Goal: Information Seeking & Learning: Learn about a topic

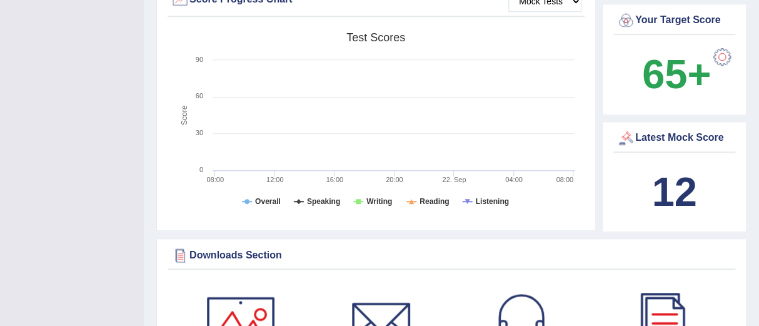
scroll to position [406, 0]
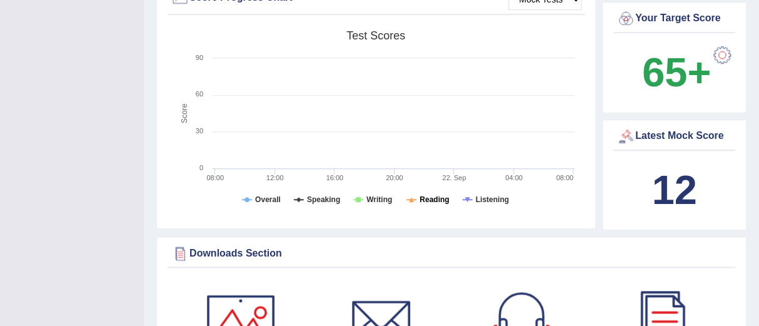
click at [423, 195] on tspan "Reading" at bounding box center [433, 199] width 29 height 9
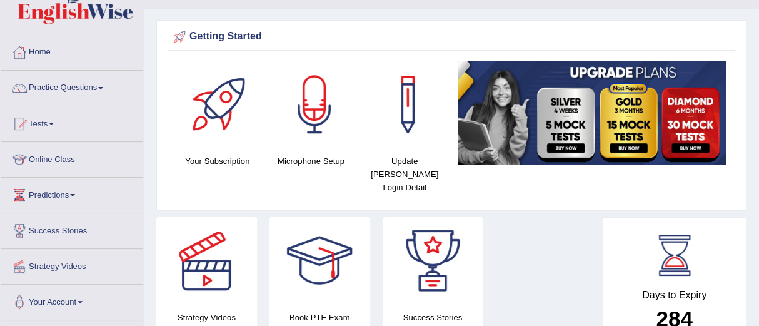
scroll to position [26, 0]
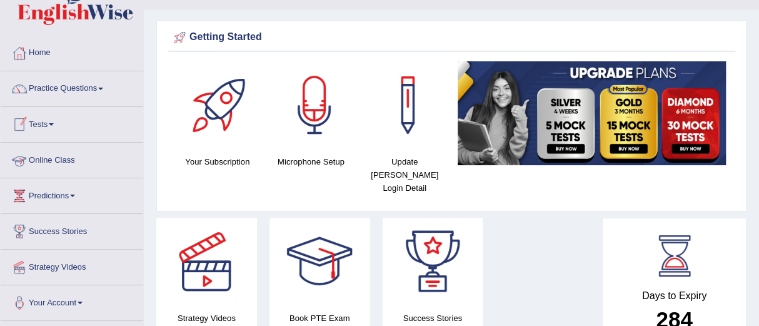
click at [50, 157] on link "Online Class" at bounding box center [72, 158] width 143 height 31
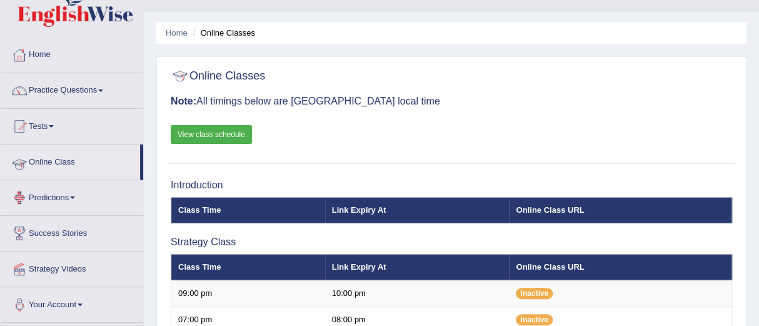
scroll to position [24, 0]
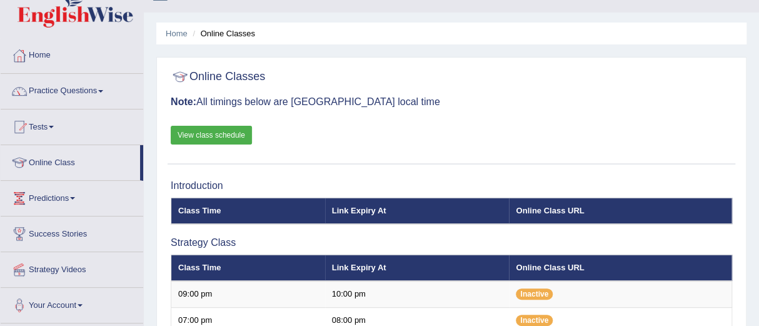
click at [196, 132] on link "View class schedule" at bounding box center [211, 135] width 81 height 19
click at [60, 91] on link "Practice Questions" at bounding box center [72, 89] width 143 height 31
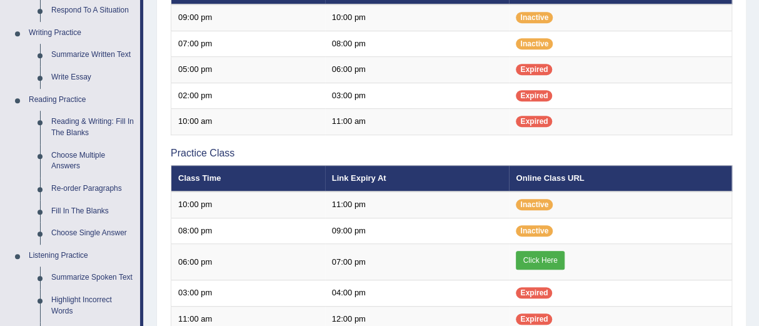
scroll to position [301, 0]
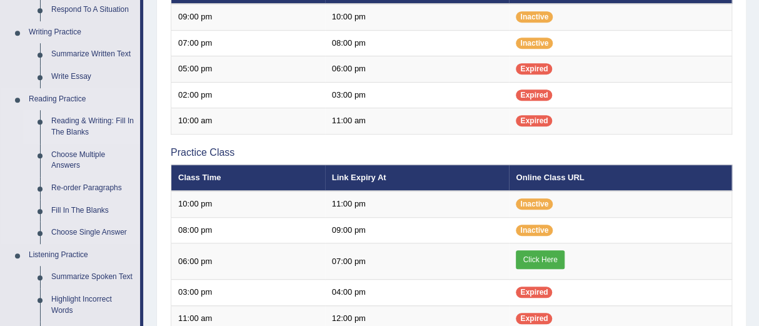
click at [69, 120] on link "Reading & Writing: Fill In The Blanks" at bounding box center [93, 126] width 94 height 33
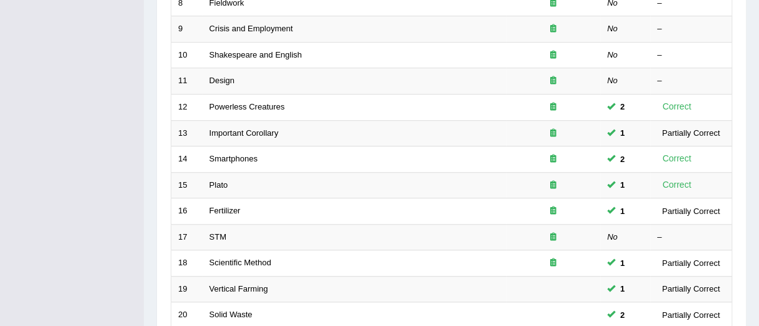
scroll to position [500, 0]
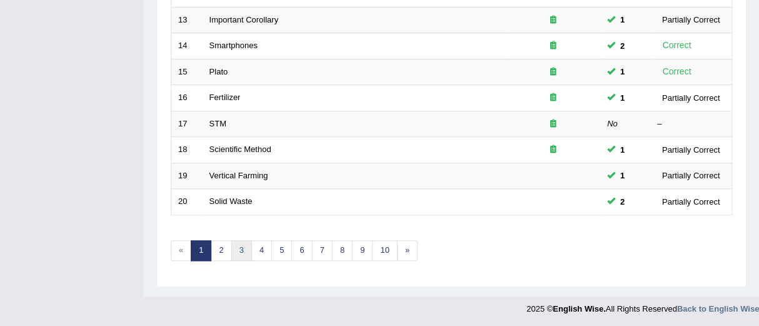
click at [241, 246] on link "3" at bounding box center [241, 250] width 21 height 21
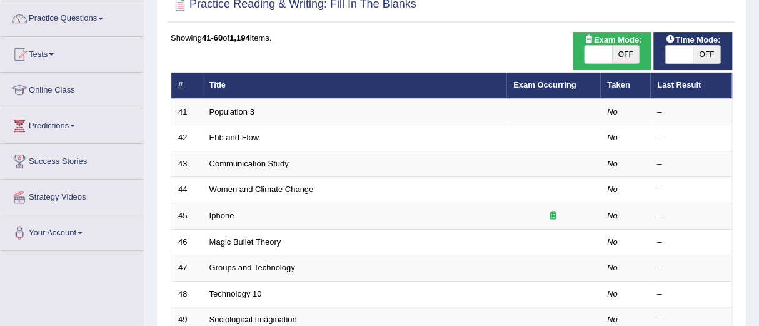
scroll to position [97, 0]
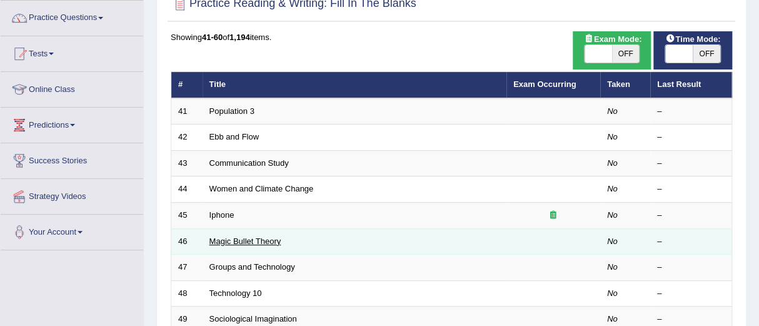
click at [242, 242] on link "Magic Bullet Theory" at bounding box center [245, 240] width 72 height 9
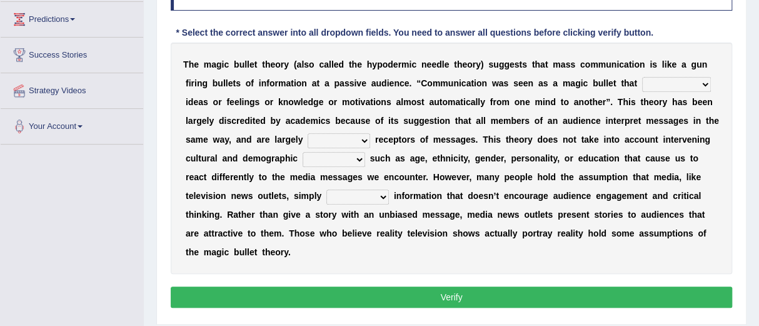
scroll to position [203, 0]
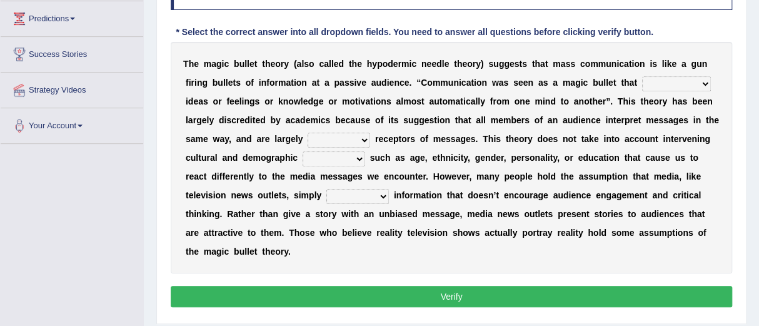
click at [705, 82] on select "transported translated transferred transformed" at bounding box center [676, 83] width 69 height 15
select select "translated"
click at [642, 76] on select "transported translated transferred transformed" at bounding box center [676, 83] width 69 height 15
click at [362, 137] on select "negative active positive passive" at bounding box center [339, 140] width 63 height 15
select select "positive"
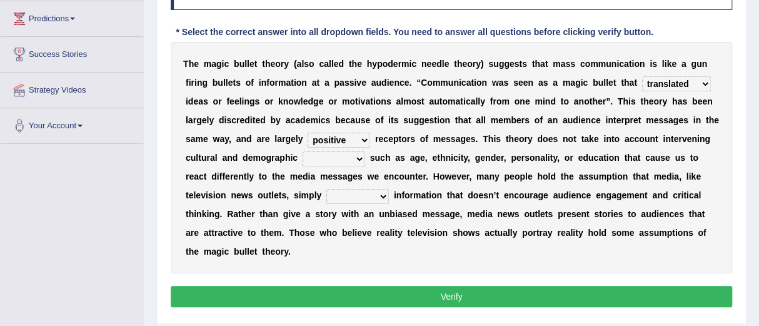
click at [308, 133] on select "negative active positive passive" at bounding box center [339, 140] width 63 height 15
click at [358, 156] on select "variables varies varieties variations" at bounding box center [334, 158] width 63 height 15
select select "variables"
click at [303, 151] on select "variables varies varieties variations" at bounding box center [334, 158] width 63 height 15
click at [381, 196] on select "respond resume release request" at bounding box center [357, 196] width 63 height 15
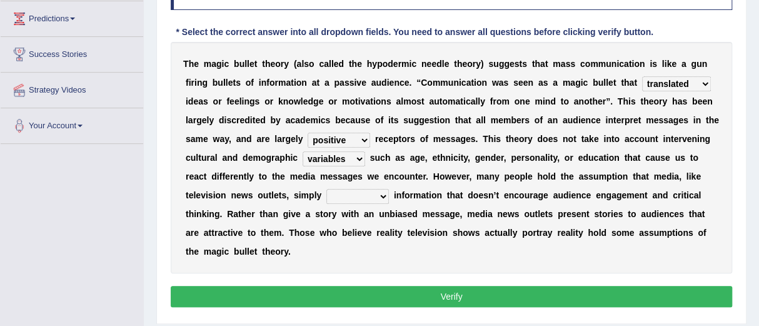
select select "request"
click at [326, 189] on select "respond resume release request" at bounding box center [357, 196] width 63 height 15
click at [452, 294] on button "Verify" at bounding box center [451, 296] width 561 height 21
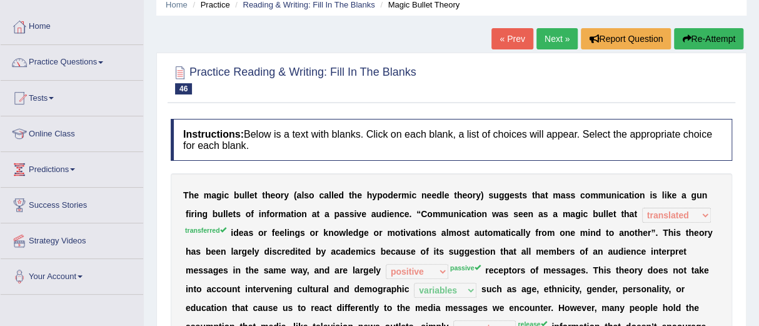
scroll to position [0, 0]
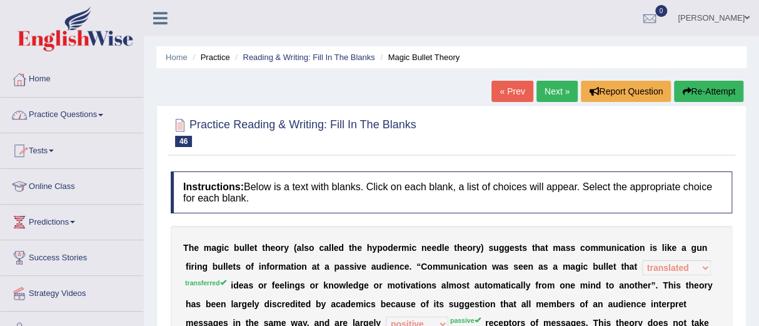
click at [59, 111] on link "Practice Questions" at bounding box center [72, 113] width 143 height 31
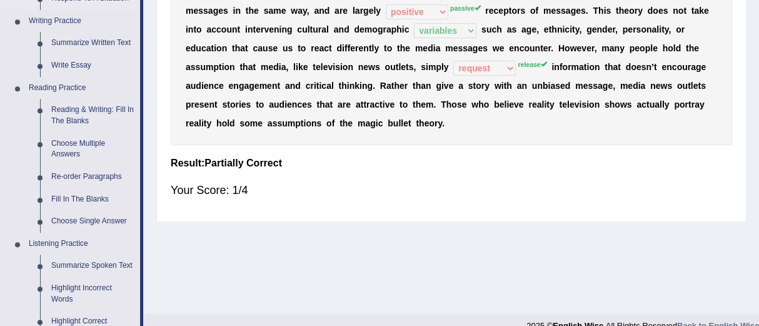
scroll to position [313, 0]
click at [68, 195] on link "Fill In The Blanks" at bounding box center [93, 199] width 94 height 23
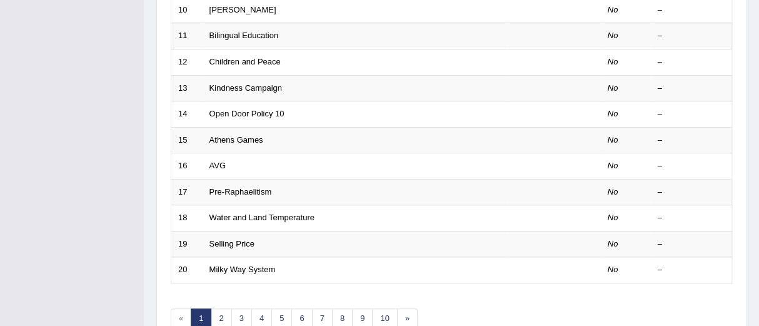
scroll to position [500, 0]
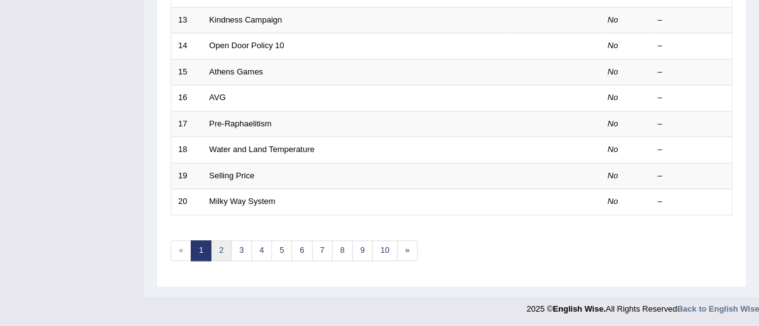
click at [222, 245] on link "2" at bounding box center [221, 250] width 21 height 21
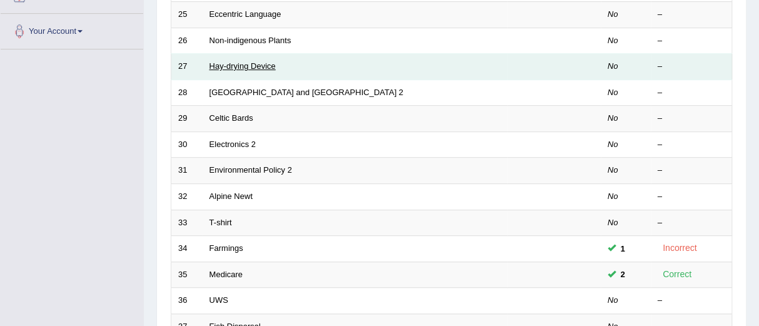
scroll to position [298, 0]
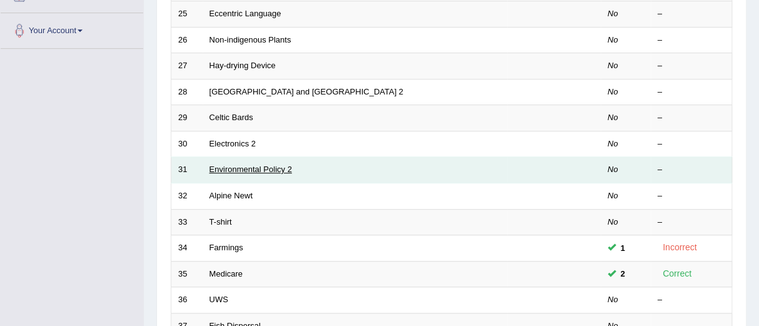
click at [249, 170] on link "Environmental Policy 2" at bounding box center [250, 168] width 83 height 9
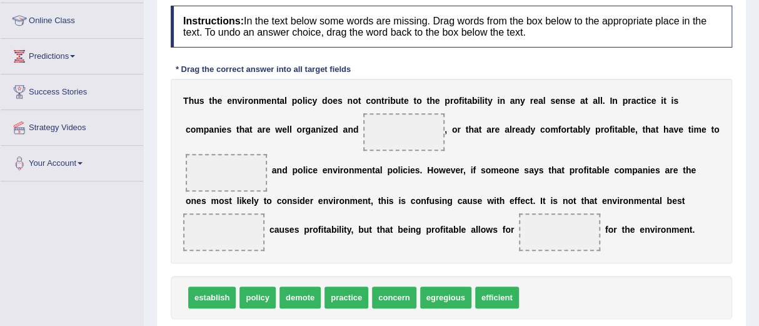
scroll to position [181, 0]
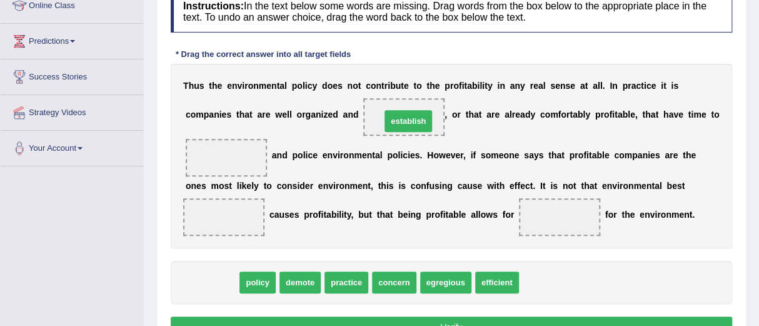
drag, startPoint x: 214, startPoint y: 281, endPoint x: 410, endPoint y: 119, distance: 254.5
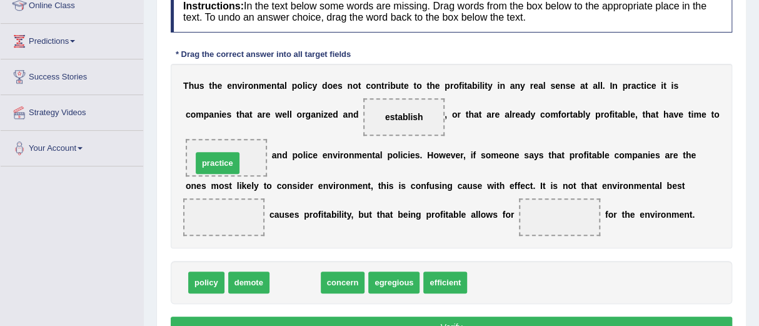
drag, startPoint x: 289, startPoint y: 281, endPoint x: 211, endPoint y: 159, distance: 144.5
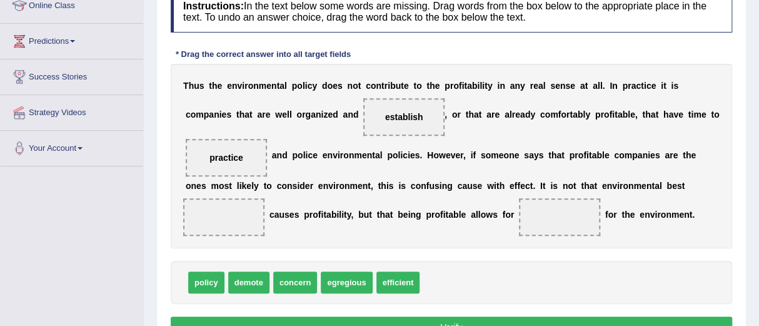
click at [210, 222] on span at bounding box center [223, 217] width 81 height 38
click at [190, 281] on span "policy" at bounding box center [206, 282] width 36 height 22
drag, startPoint x: 200, startPoint y: 280, endPoint x: 226, endPoint y: 206, distance: 78.3
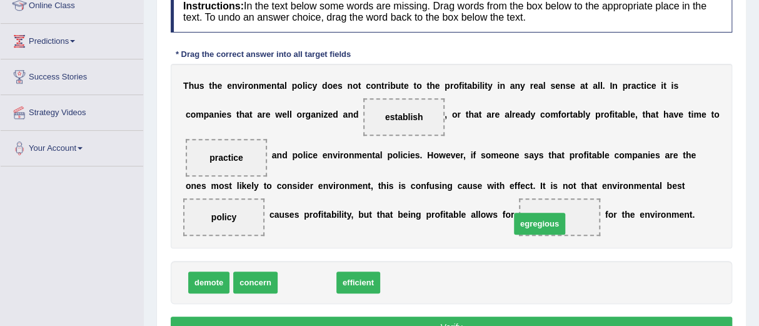
drag, startPoint x: 314, startPoint y: 281, endPoint x: 549, endPoint y: 223, distance: 242.7
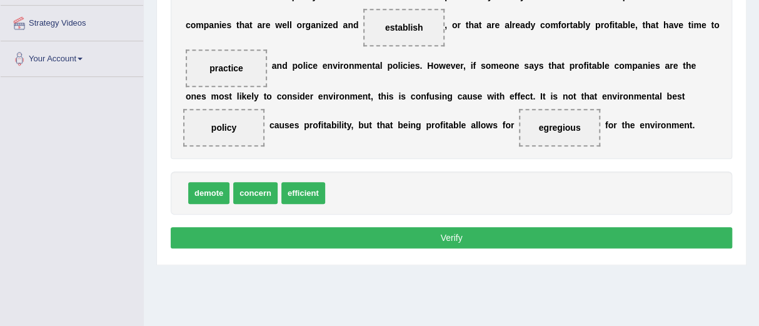
scroll to position [271, 0]
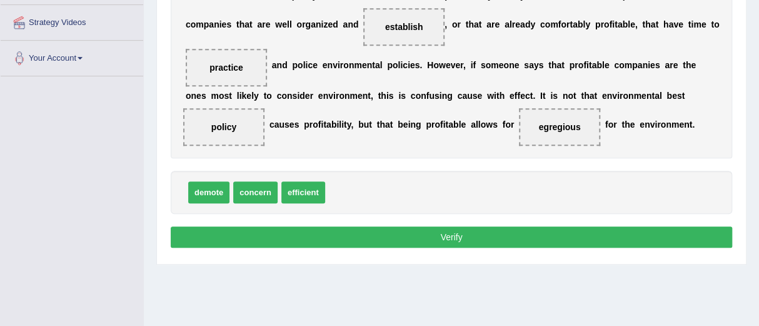
click at [454, 234] on button "Verify" at bounding box center [451, 236] width 561 height 21
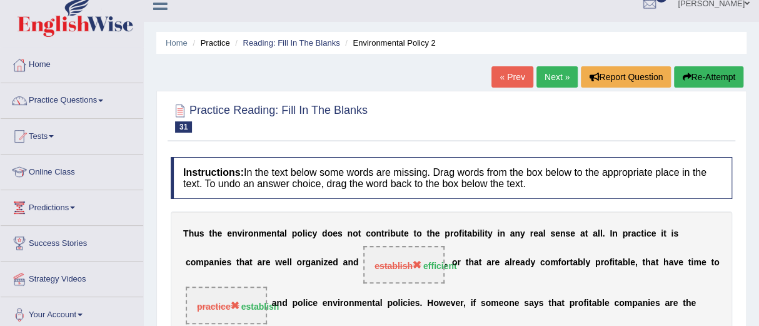
scroll to position [15, 0]
click at [546, 68] on link "Next »" at bounding box center [556, 76] width 41 height 21
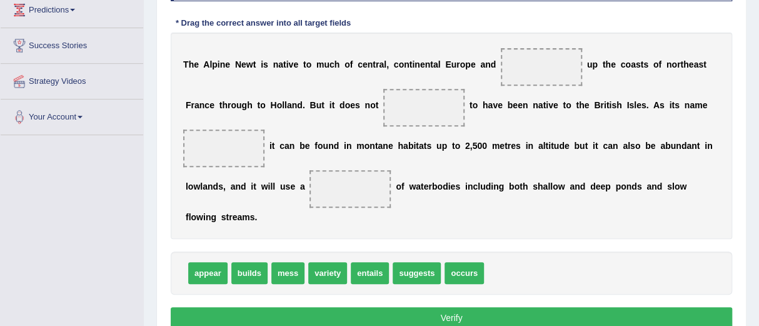
scroll to position [213, 0]
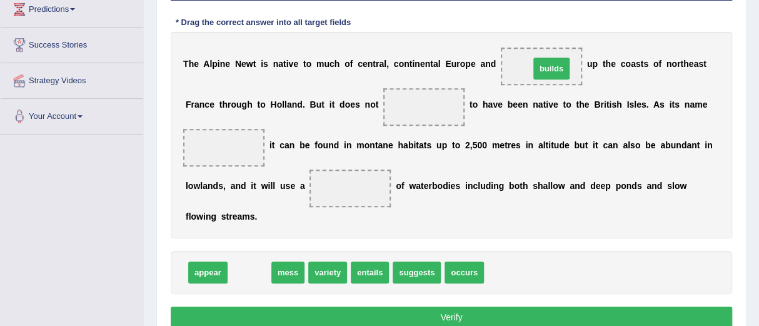
drag, startPoint x: 248, startPoint y: 273, endPoint x: 549, endPoint y: 69, distance: 363.4
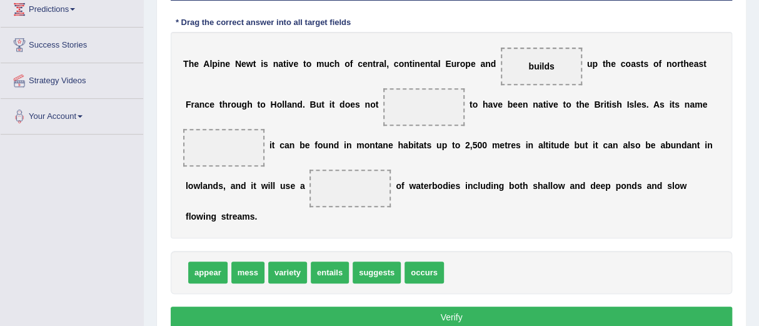
click at [213, 269] on span "appear" at bounding box center [207, 272] width 39 height 22
drag, startPoint x: 213, startPoint y: 269, endPoint x: 440, endPoint y: 115, distance: 274.5
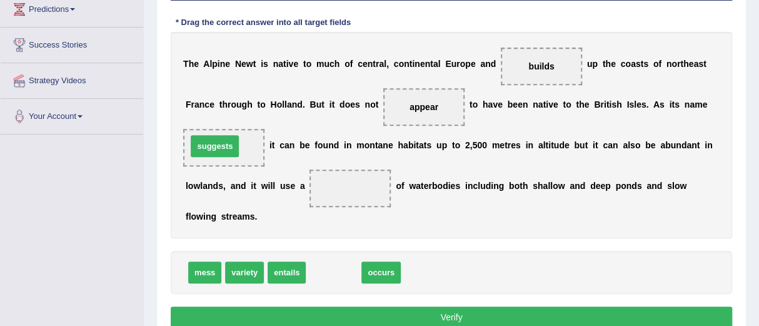
drag, startPoint x: 338, startPoint y: 270, endPoint x: 219, endPoint y: 143, distance: 173.8
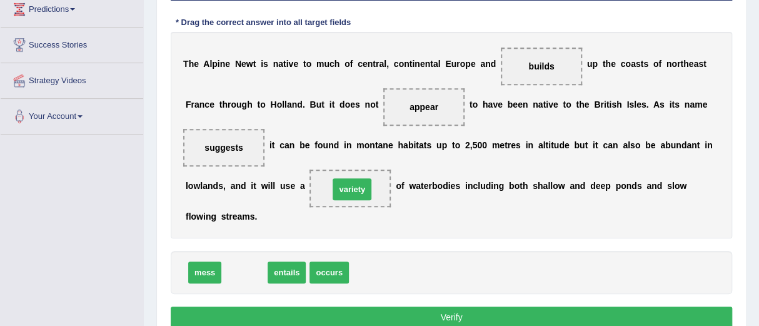
drag, startPoint x: 246, startPoint y: 271, endPoint x: 355, endPoint y: 188, distance: 137.4
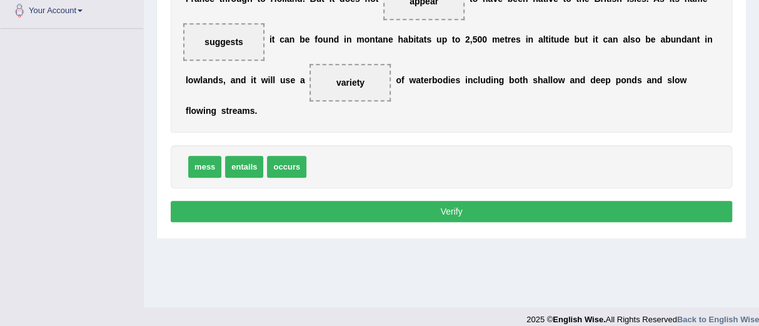
scroll to position [323, 0]
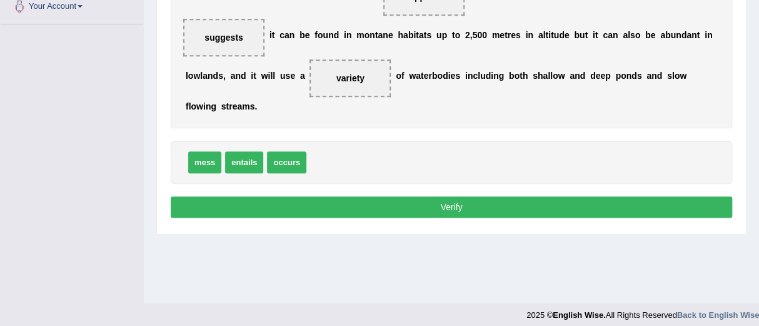
click at [448, 203] on button "Verify" at bounding box center [451, 206] width 561 height 21
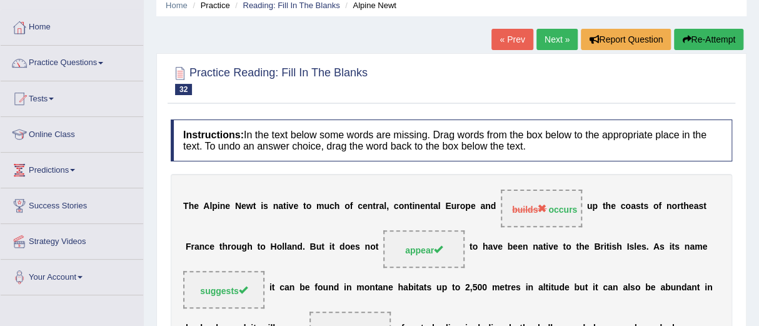
scroll to position [51, 0]
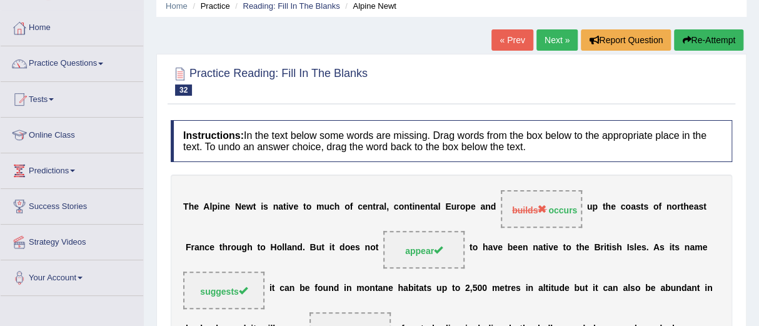
click at [543, 35] on link "Next »" at bounding box center [556, 39] width 41 height 21
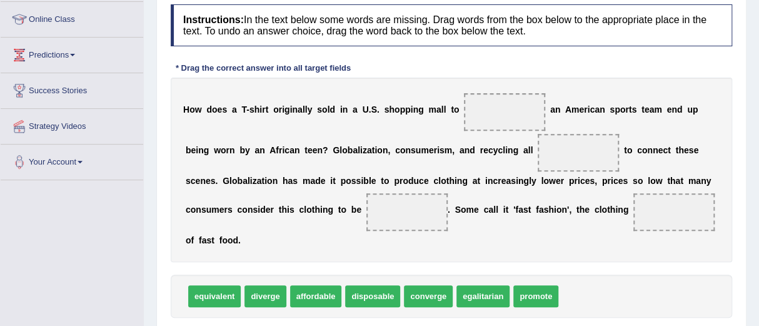
scroll to position [168, 0]
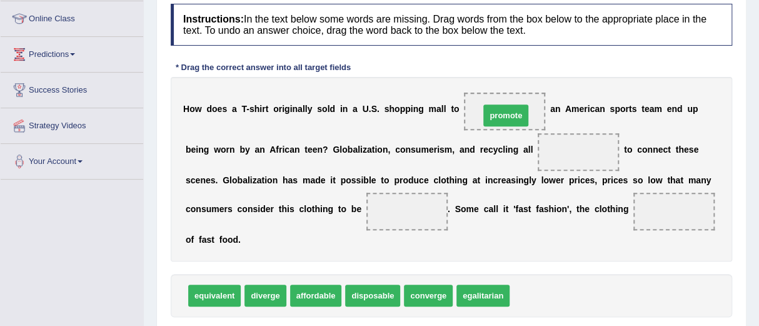
drag, startPoint x: 533, startPoint y: 296, endPoint x: 503, endPoint y: 116, distance: 182.5
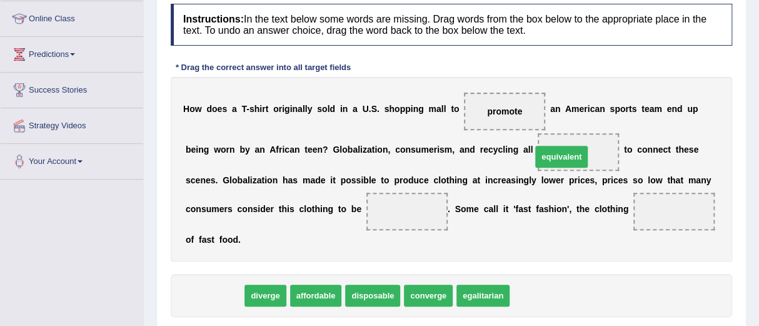
drag, startPoint x: 213, startPoint y: 287, endPoint x: 568, endPoint y: 149, distance: 381.6
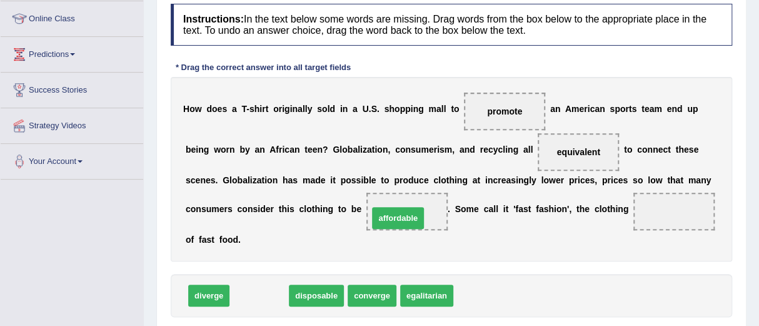
drag, startPoint x: 268, startPoint y: 292, endPoint x: 407, endPoint y: 214, distance: 159.0
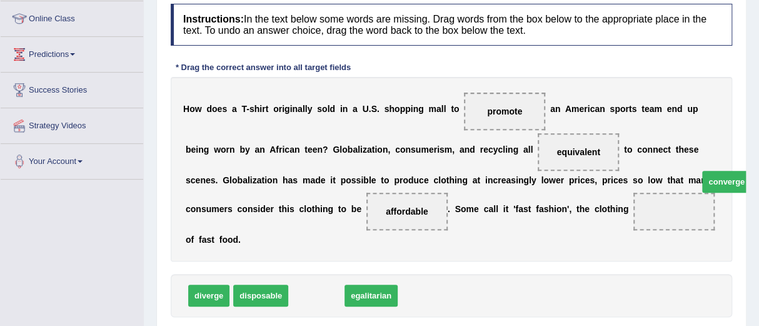
drag, startPoint x: 313, startPoint y: 293, endPoint x: 710, endPoint y: 201, distance: 406.7
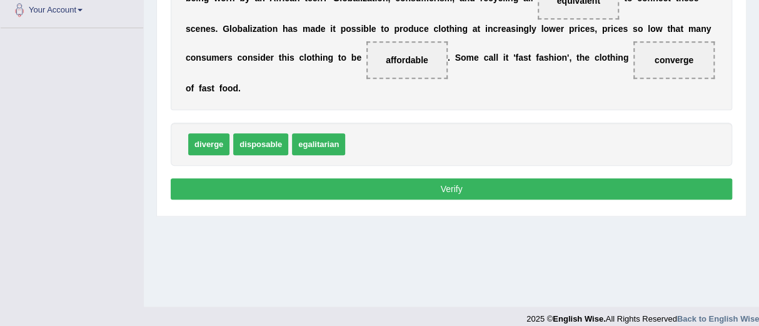
scroll to position [331, 0]
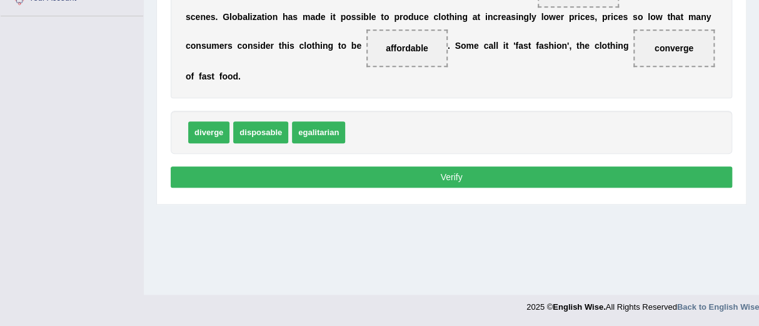
click at [449, 176] on button "Verify" at bounding box center [451, 176] width 561 height 21
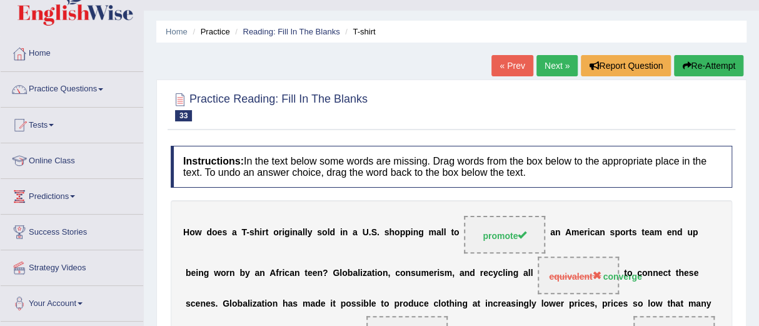
scroll to position [0, 0]
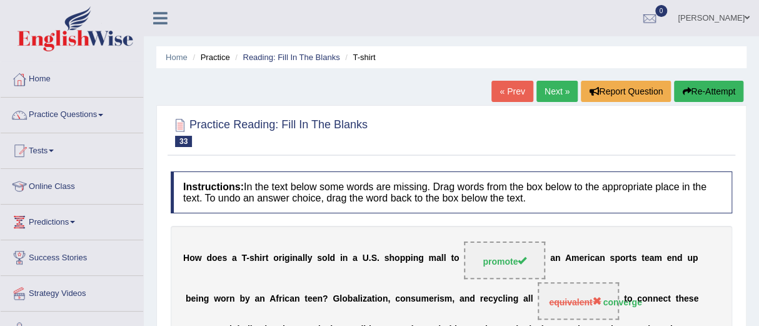
click at [695, 94] on button "Re-Attempt" at bounding box center [708, 91] width 69 height 21
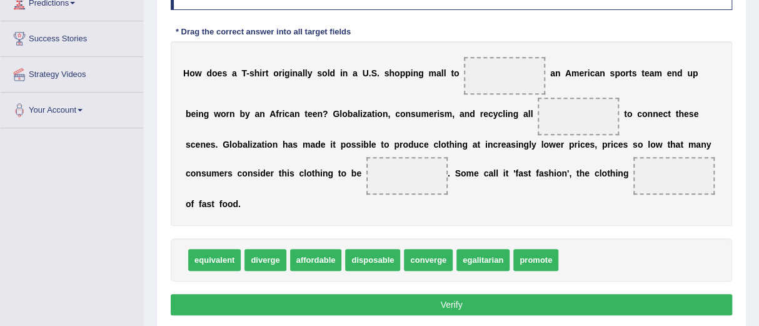
scroll to position [231, 0]
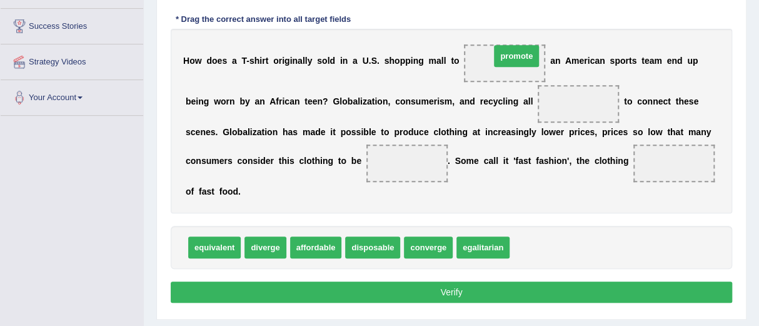
drag, startPoint x: 531, startPoint y: 247, endPoint x: 511, endPoint y: 56, distance: 191.7
click at [511, 56] on span "promote" at bounding box center [505, 63] width 48 height 23
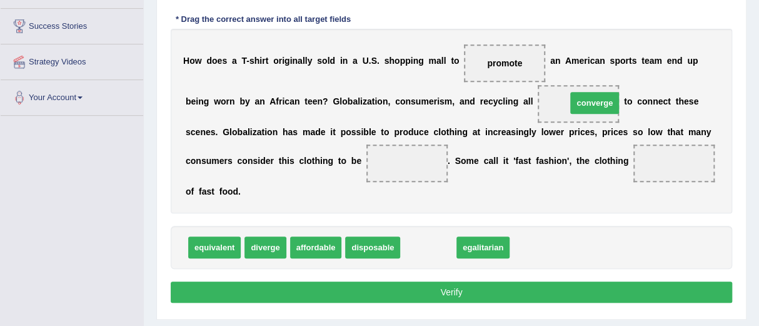
drag, startPoint x: 429, startPoint y: 243, endPoint x: 588, endPoint y: 103, distance: 212.2
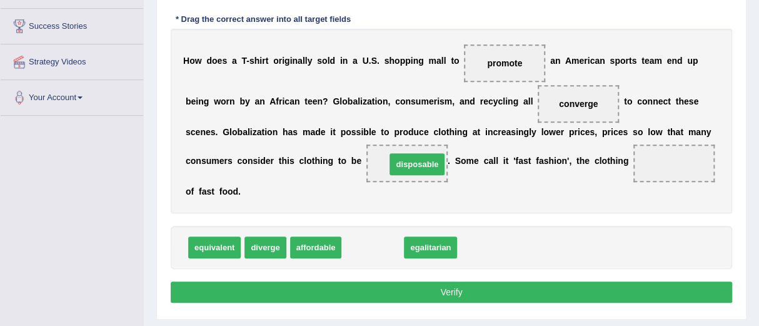
drag, startPoint x: 375, startPoint y: 241, endPoint x: 419, endPoint y: 158, distance: 94.2
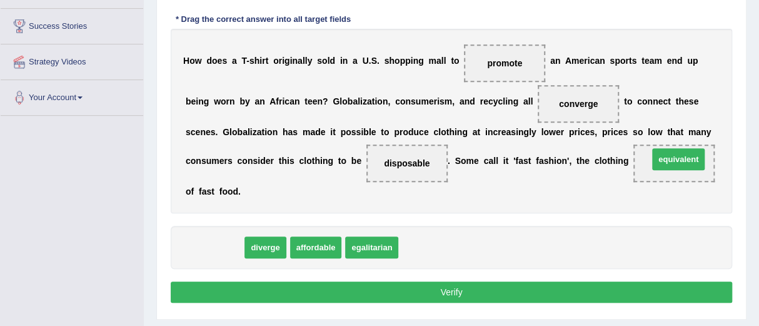
drag, startPoint x: 207, startPoint y: 248, endPoint x: 671, endPoint y: 162, distance: 471.8
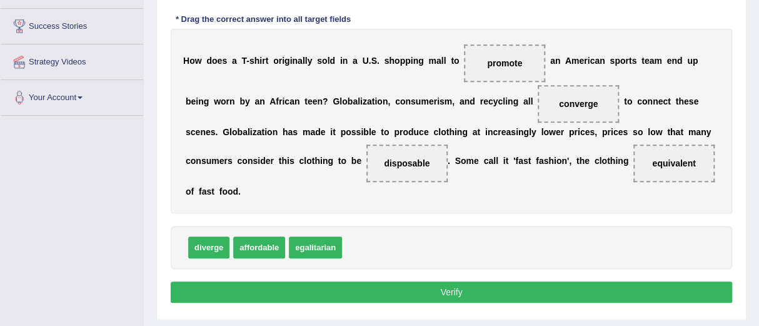
click at [448, 288] on button "Verify" at bounding box center [451, 291] width 561 height 21
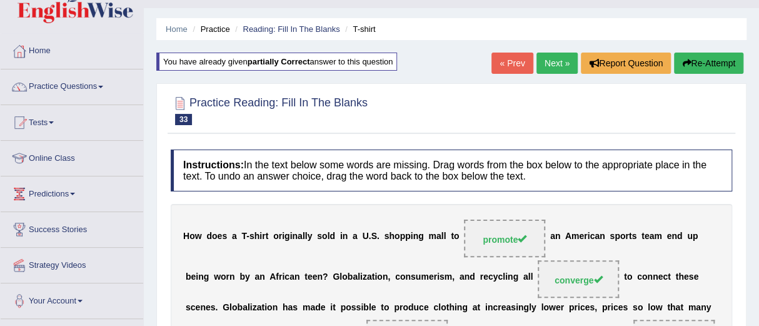
scroll to position [28, 0]
click at [49, 82] on link "Practice Questions" at bounding box center [72, 85] width 143 height 31
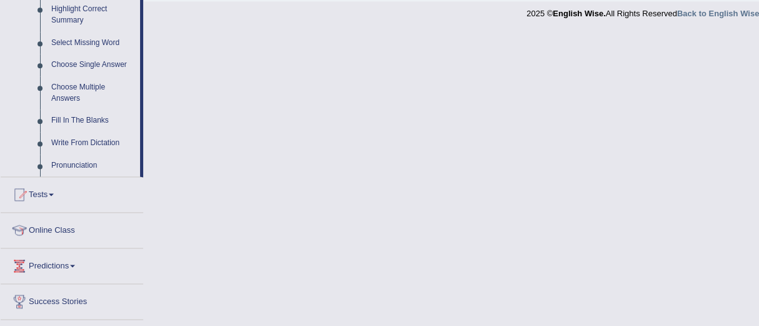
scroll to position [625, 0]
click at [79, 138] on link "Write From Dictation" at bounding box center [93, 142] width 94 height 23
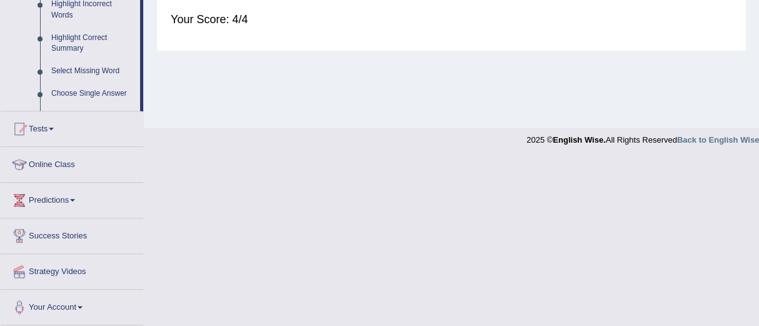
scroll to position [376, 0]
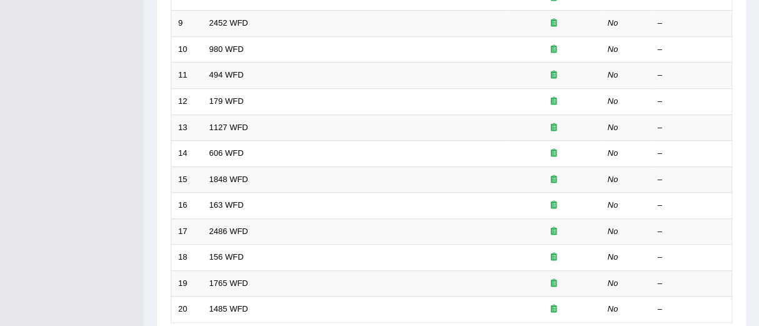
scroll to position [393, 0]
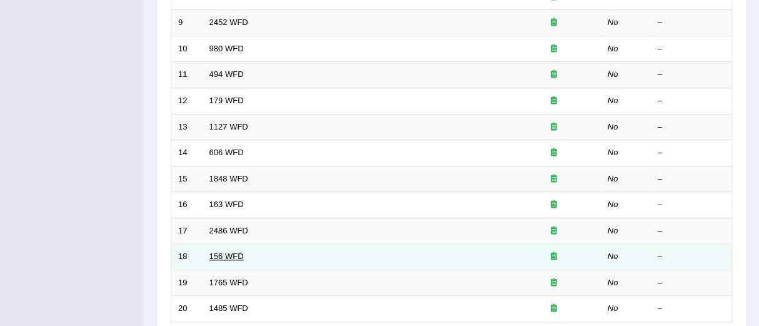
click at [220, 255] on link "156 WFD" at bounding box center [226, 255] width 34 height 9
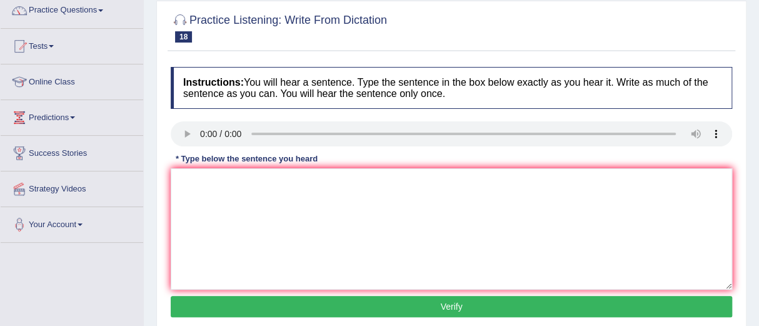
scroll to position [106, 0]
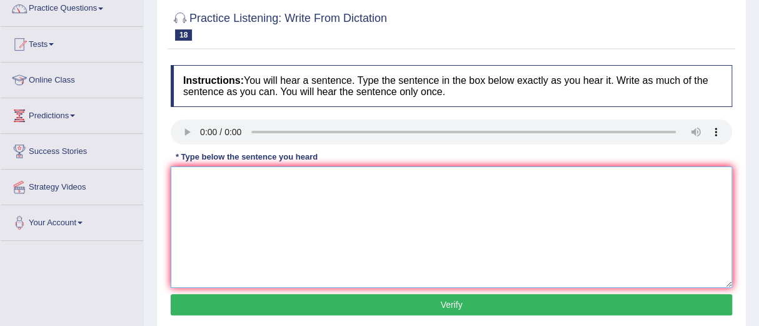
click at [184, 184] on textarea at bounding box center [451, 226] width 561 height 121
click at [203, 181] on textarea "crodal assisniment are due by tomrrow" at bounding box center [451, 226] width 561 height 121
click at [266, 180] on textarea "All of your assisniment are due by tomrrow" at bounding box center [451, 226] width 561 height 121
click at [331, 181] on textarea "All of your assisniments are due by tomrrow" at bounding box center [451, 226] width 561 height 121
click at [353, 180] on textarea "All of your assisniments are due by tomorrow" at bounding box center [451, 226] width 561 height 121
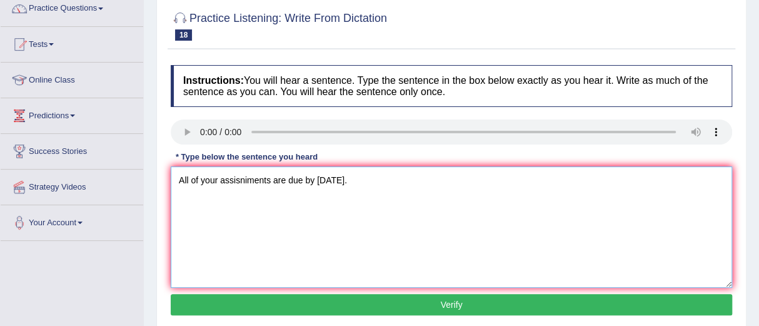
type textarea "All of your assisniments are due by tomorrow."
click at [450, 304] on button "Verify" at bounding box center [451, 304] width 561 height 21
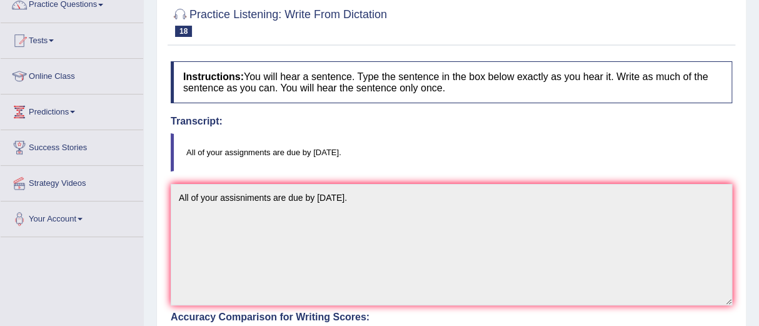
scroll to position [0, 0]
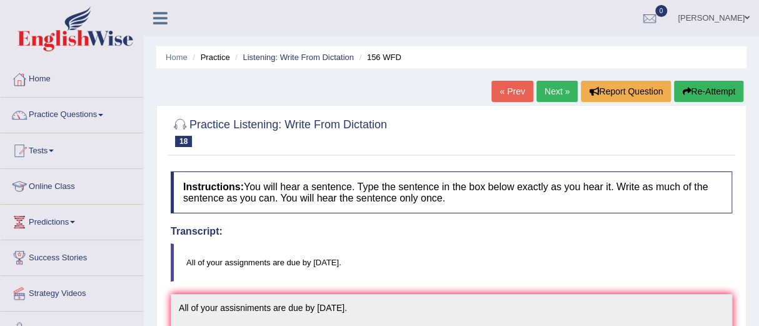
click at [548, 87] on link "Next »" at bounding box center [556, 91] width 41 height 21
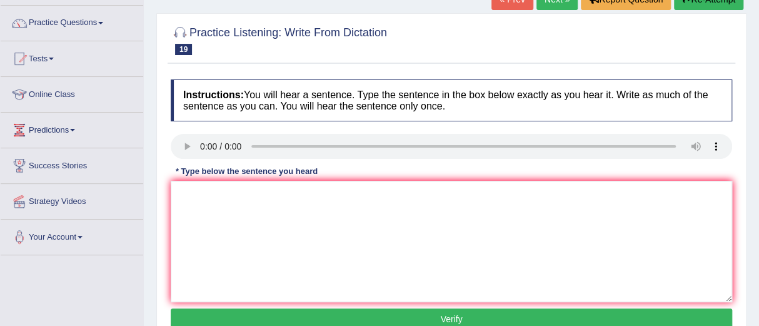
scroll to position [93, 0]
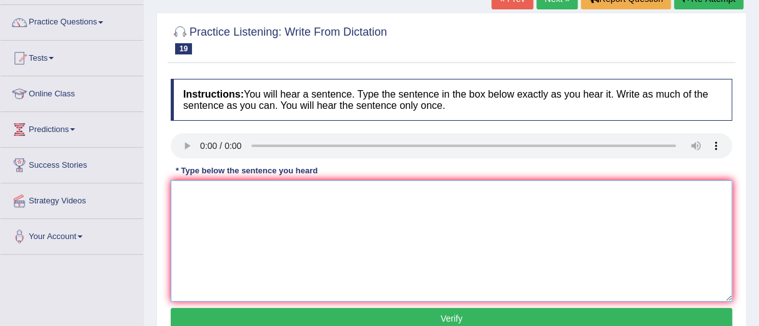
click at [186, 196] on textarea at bounding box center [451, 240] width 561 height 121
click at [224, 194] on textarea "appilcation" at bounding box center [451, 240] width 561 height 121
click at [309, 196] on textarea "appilcation forms for sharing accomodation must be complited" at bounding box center [451, 240] width 561 height 121
click at [413, 193] on textarea "appilcation forms for sharing accommodation must be complited" at bounding box center [451, 240] width 561 height 121
click at [441, 194] on textarea "appilcation forms for sharing accommodation must be completed" at bounding box center [451, 240] width 561 height 121
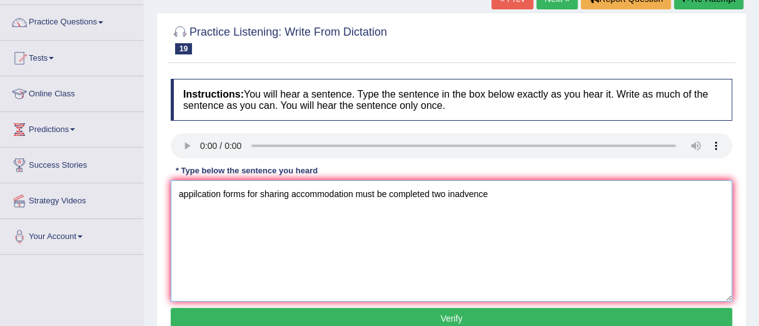
click at [453, 194] on textarea "appilcation forms for sharing accommodation must be completed two inadvence" at bounding box center [451, 240] width 561 height 121
click at [183, 194] on textarea "appilcation forms for sharing accommodation must be completed two in advence" at bounding box center [451, 240] width 561 height 121
click at [489, 194] on textarea "Appilcation forms for sharing accommodation must be completed two in advence" at bounding box center [451, 240] width 561 height 121
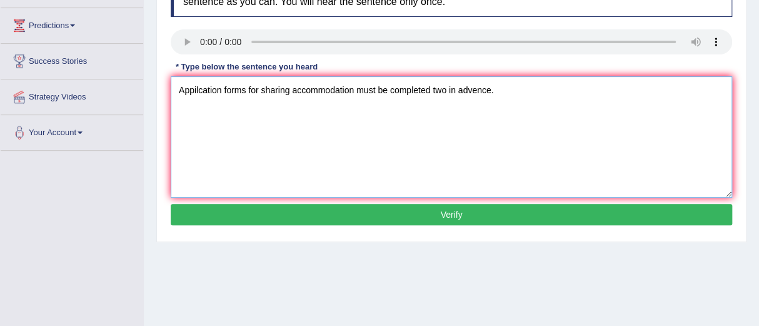
scroll to position [199, 0]
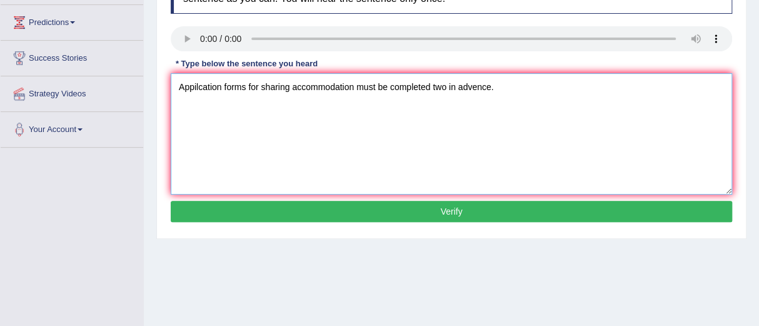
type textarea "Appilcation forms for sharing accommodation must be completed two in advence."
click at [453, 212] on button "Verify" at bounding box center [451, 211] width 561 height 21
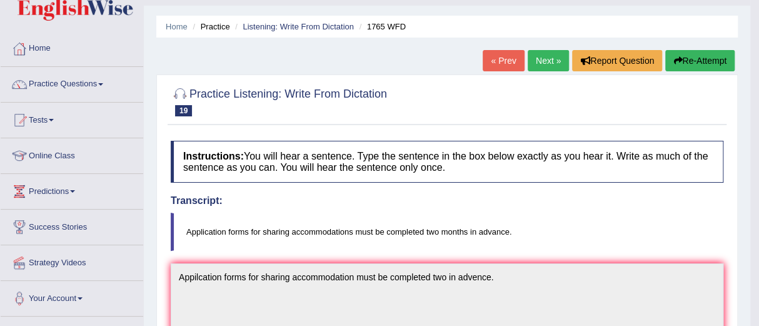
scroll to position [0, 0]
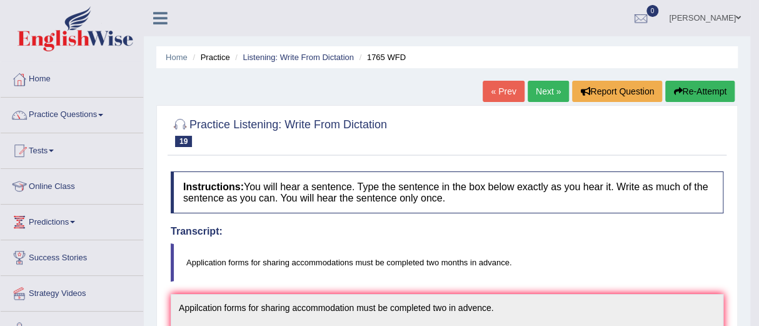
click at [536, 89] on link "Next »" at bounding box center [548, 91] width 41 height 21
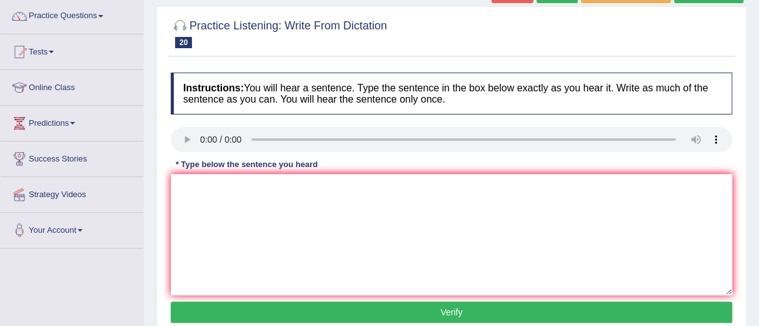
scroll to position [99, 0]
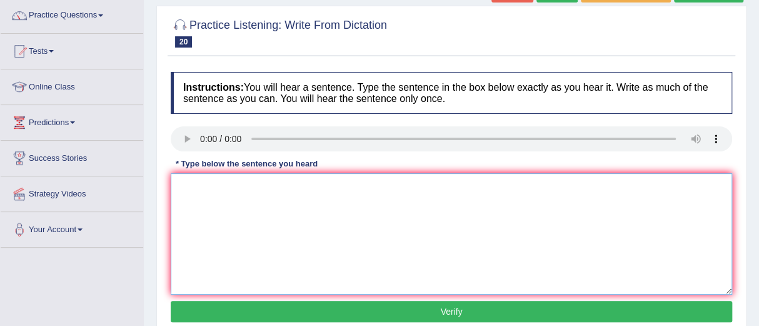
click at [184, 181] on textarea at bounding box center [451, 233] width 561 height 121
type textarea "c"
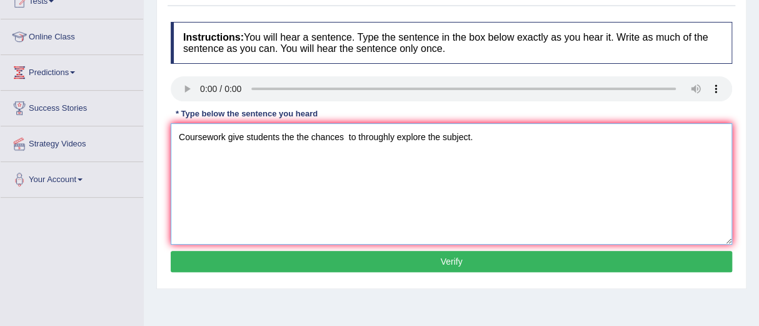
scroll to position [150, 0]
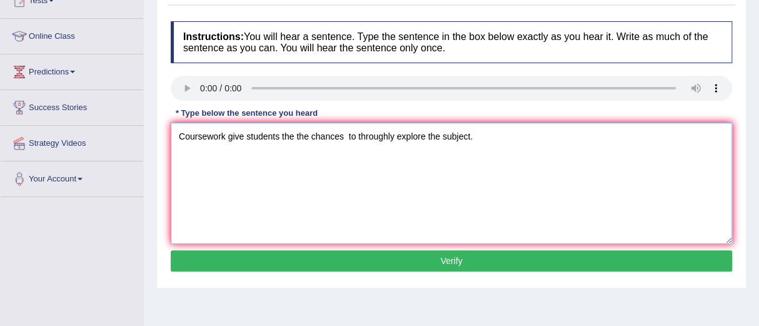
type textarea "Coursework give students the the chances to throughly explore the subject."
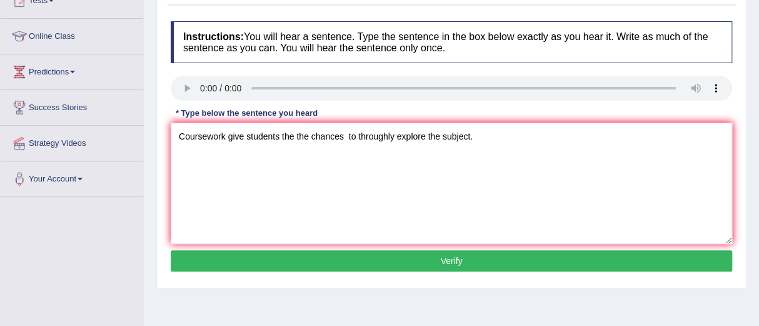
click at [448, 256] on button "Verify" at bounding box center [451, 260] width 561 height 21
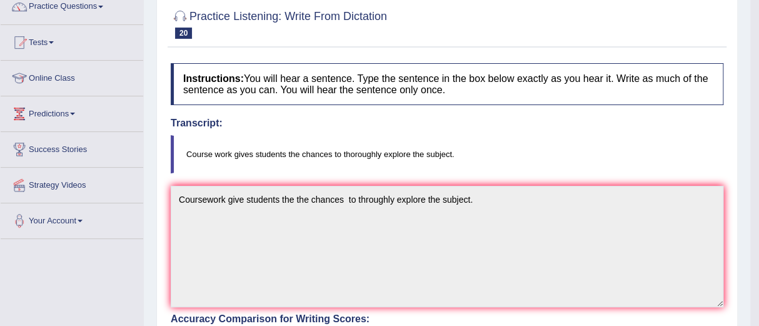
scroll to position [0, 0]
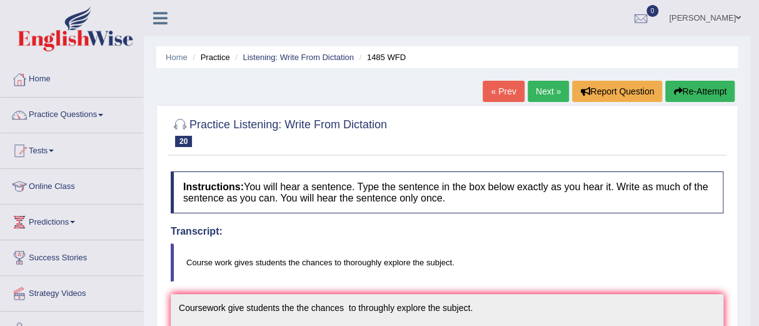
click at [544, 89] on link "Next »" at bounding box center [548, 91] width 41 height 21
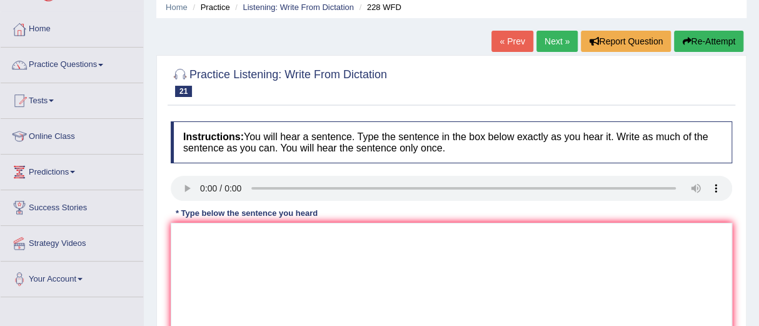
scroll to position [50, 0]
click at [179, 246] on textarea at bounding box center [451, 283] width 561 height 121
click at [311, 237] on textarea "Computer secience has become" at bounding box center [451, 283] width 561 height 121
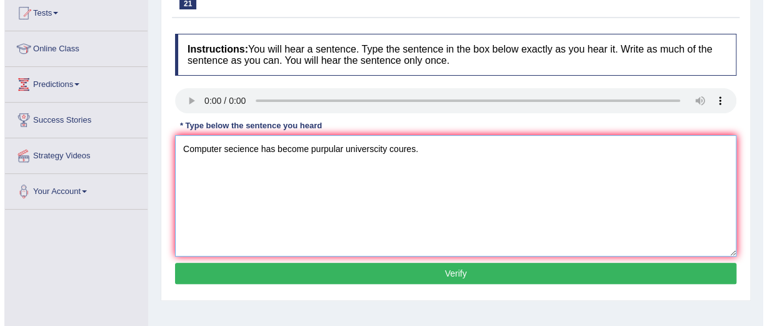
scroll to position [139, 0]
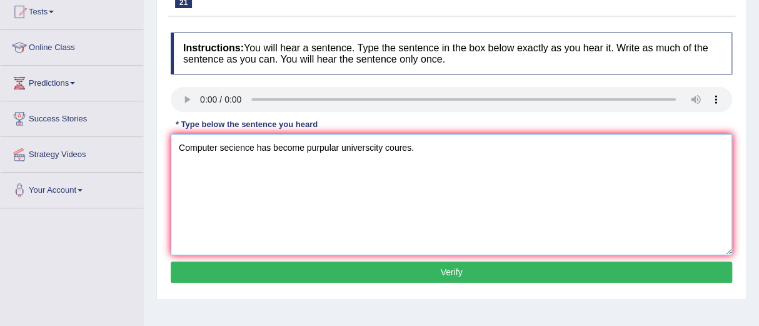
type textarea "Computer secience has become purpular universcity coures."
click at [443, 268] on button "Verify" at bounding box center [451, 271] width 561 height 21
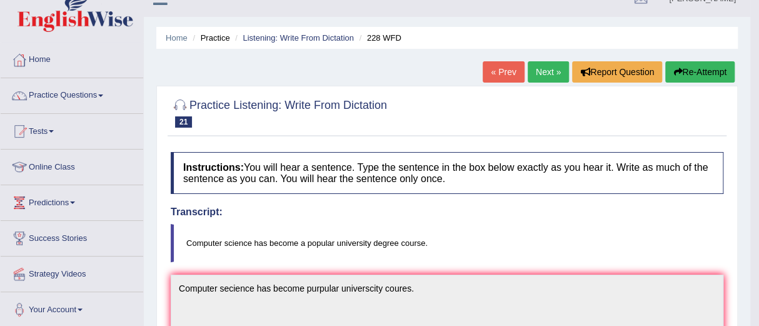
scroll to position [20, 0]
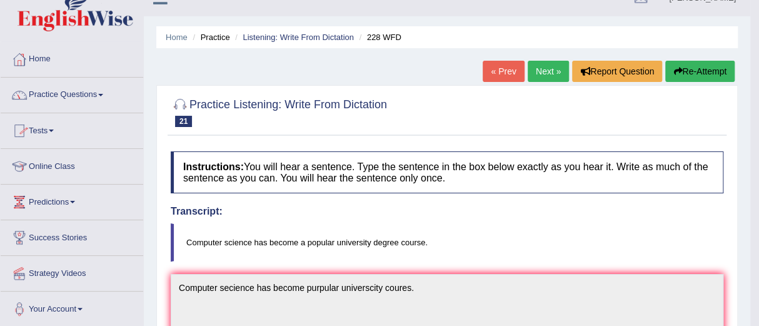
click at [59, 90] on link "Practice Questions" at bounding box center [72, 93] width 143 height 31
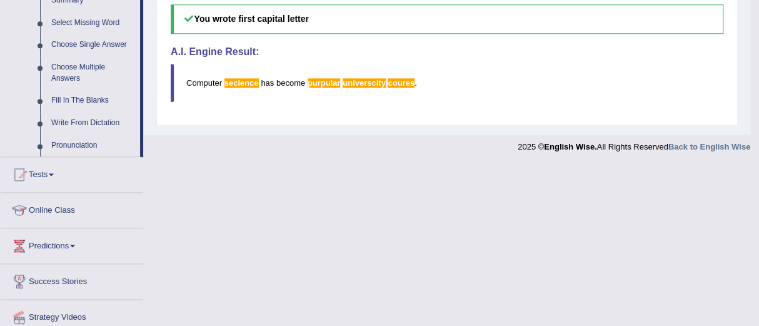
scroll to position [644, 0]
click at [71, 139] on link "Pronunciation" at bounding box center [93, 145] width 94 height 23
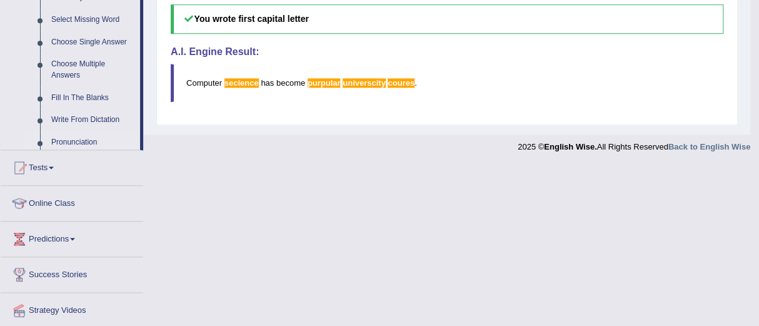
scroll to position [483, 0]
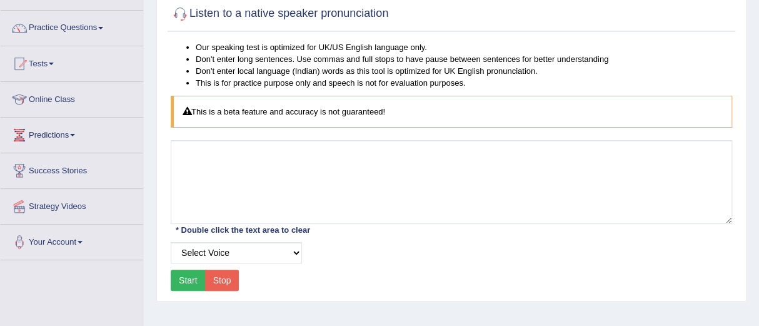
scroll to position [94, 0]
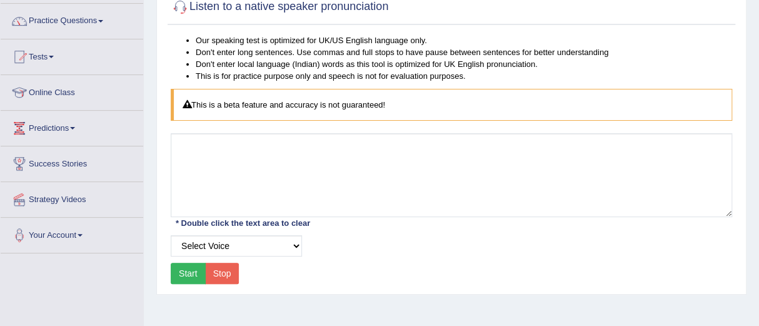
click at [188, 271] on button "Start" at bounding box center [188, 273] width 35 height 21
click at [296, 243] on select "Select Voice UK English [DEMOGRAPHIC_DATA] UK English [DEMOGRAPHIC_DATA]" at bounding box center [236, 245] width 131 height 21
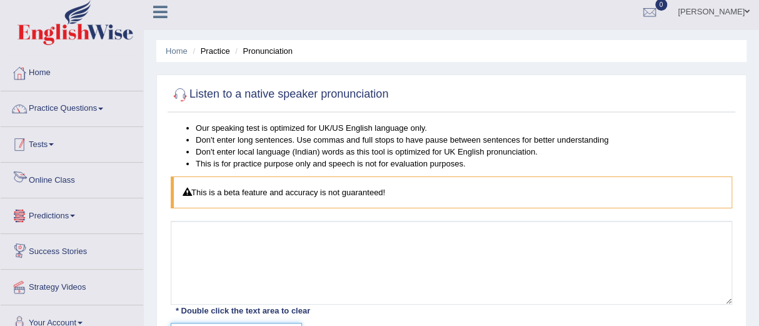
scroll to position [0, 0]
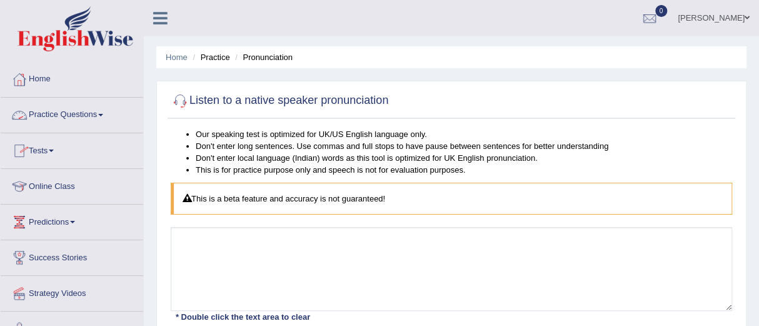
click at [78, 113] on link "Practice Questions" at bounding box center [72, 113] width 143 height 31
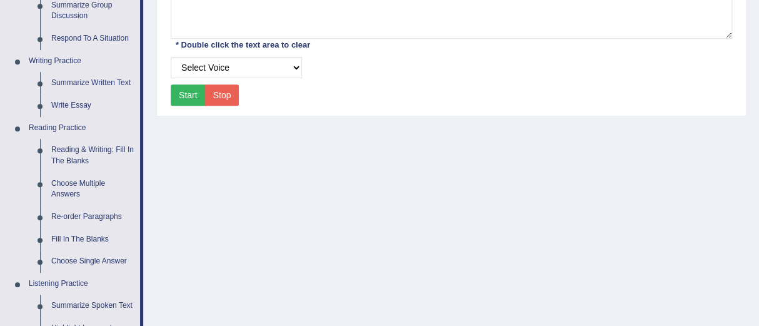
scroll to position [266, 0]
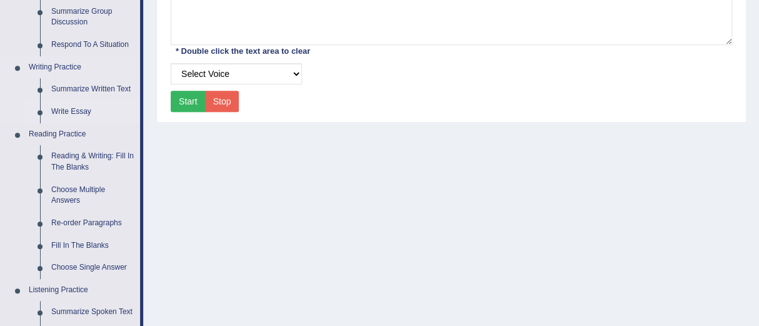
drag, startPoint x: 74, startPoint y: 107, endPoint x: 56, endPoint y: 109, distance: 18.3
click at [56, 109] on link "Write Essay" at bounding box center [93, 112] width 94 height 23
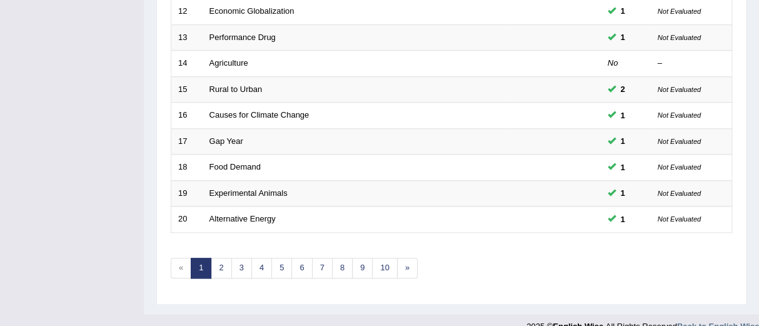
scroll to position [500, 0]
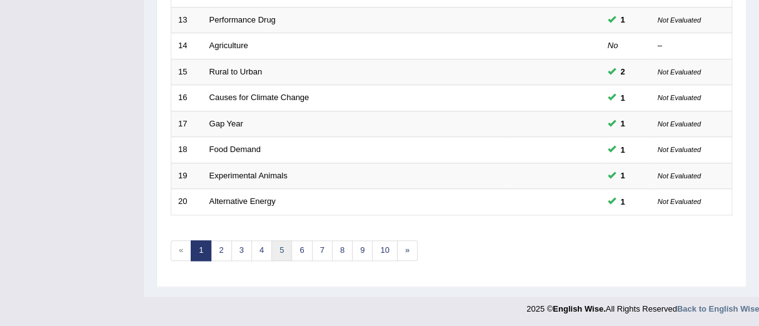
click at [279, 245] on link "5" at bounding box center [281, 250] width 21 height 21
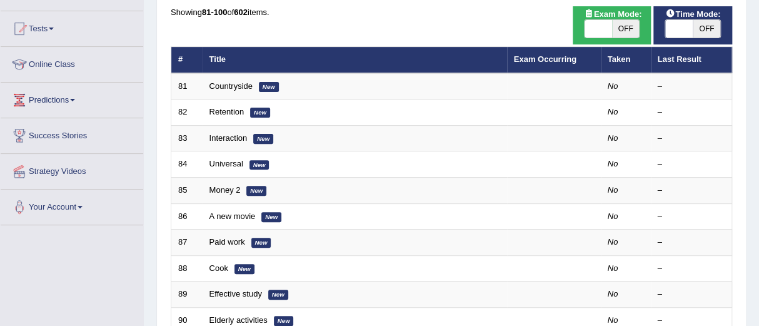
scroll to position [123, 0]
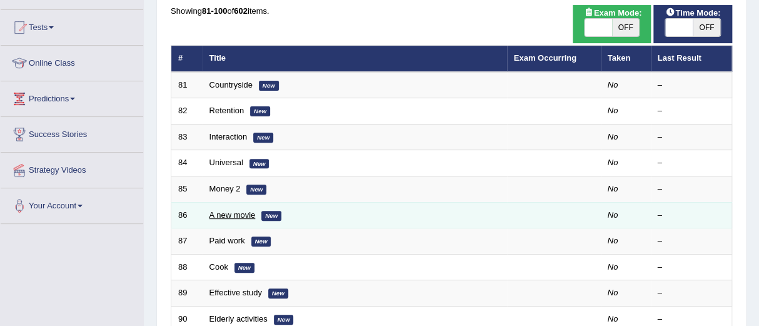
drag, startPoint x: 228, startPoint y: 215, endPoint x: 214, endPoint y: 215, distance: 13.8
click at [214, 215] on link "A new movie" at bounding box center [232, 214] width 46 height 9
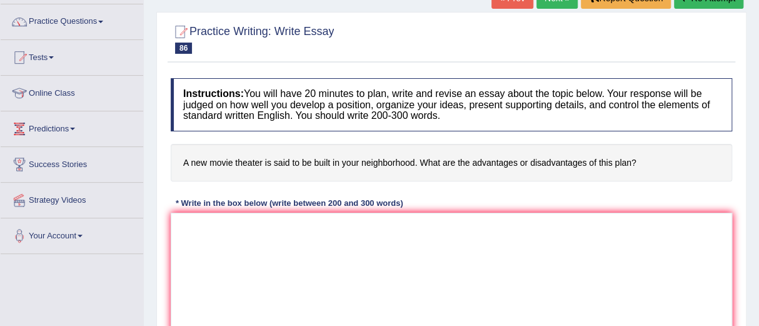
scroll to position [94, 0]
click at [179, 223] on textarea at bounding box center [451, 272] width 561 height 121
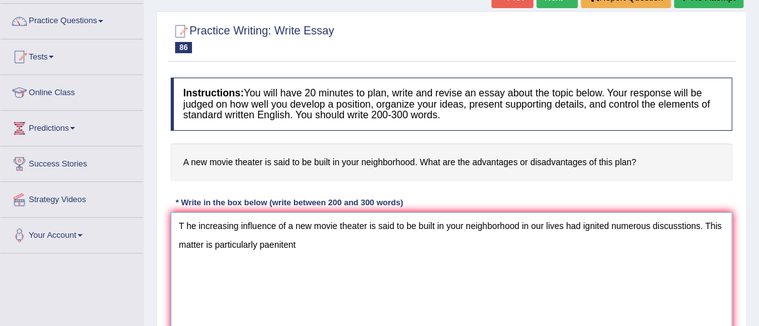
click at [268, 244] on textarea "T he increasing influence of a new movie theater is said to be built in your ne…" at bounding box center [451, 272] width 561 height 121
click at [316, 244] on textarea "T he increasing influence of a new movie theater is said to be built in your ne…" at bounding box center [451, 272] width 561 height 121
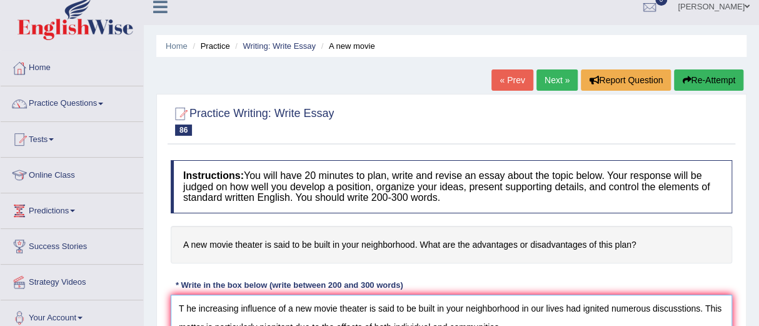
scroll to position [11, 0]
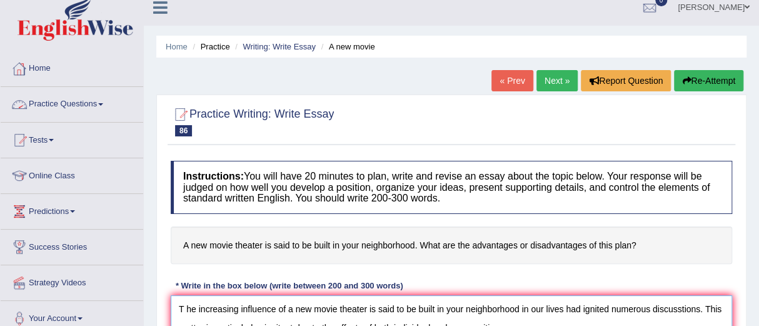
type textarea "T he increasing influence of a new movie theater is said to be built in your ne…"
click at [64, 100] on link "Practice Questions" at bounding box center [72, 102] width 143 height 31
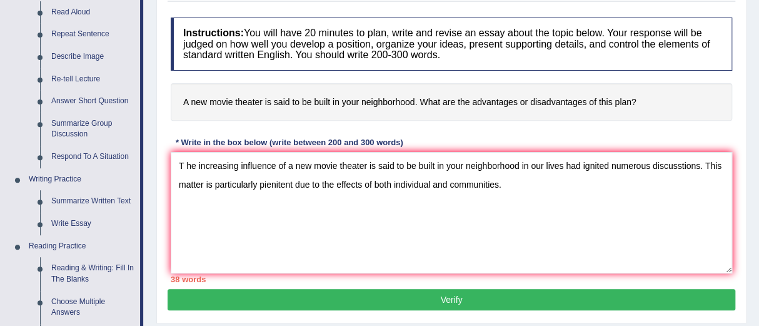
scroll to position [154, 0]
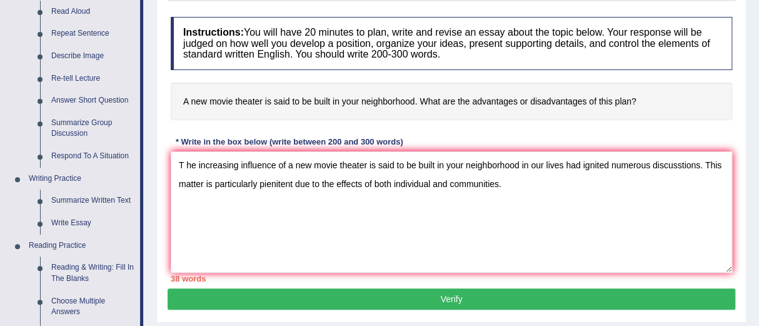
click at [64, 100] on link "Answer Short Question" at bounding box center [93, 100] width 94 height 23
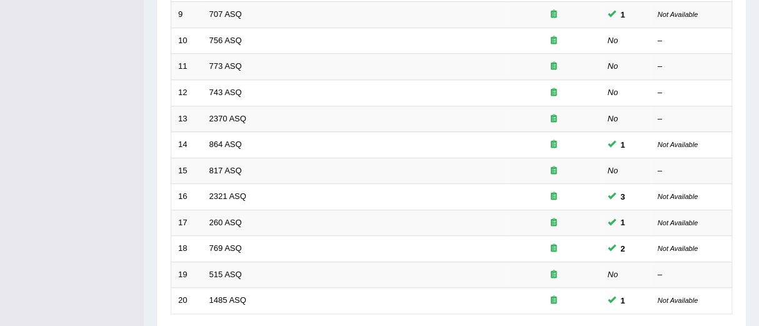
scroll to position [500, 0]
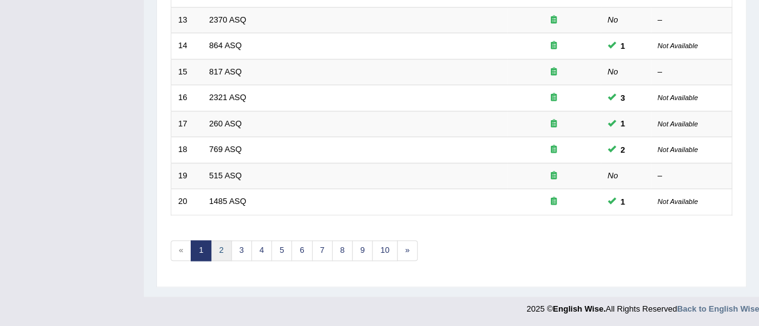
click at [223, 244] on link "2" at bounding box center [221, 250] width 21 height 21
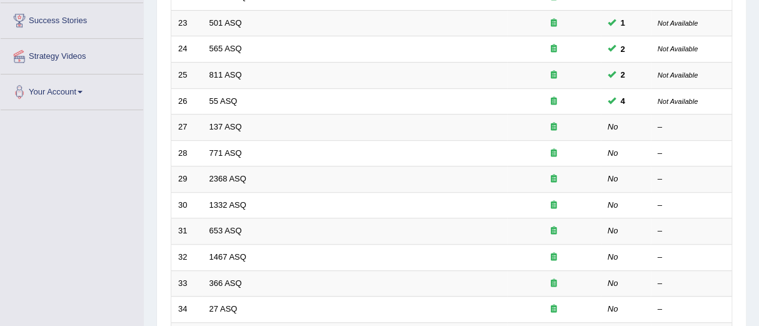
scroll to position [238, 0]
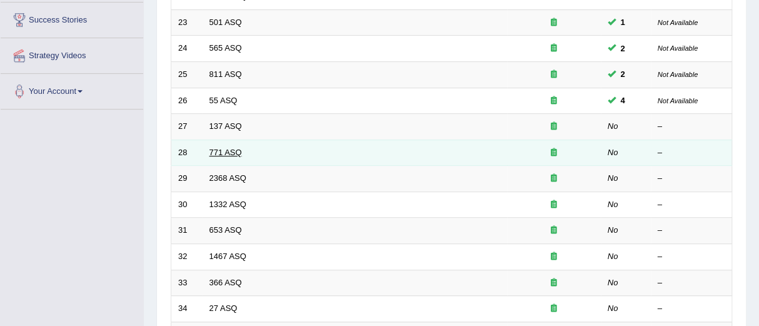
click at [225, 149] on link "771 ASQ" at bounding box center [225, 152] width 33 height 9
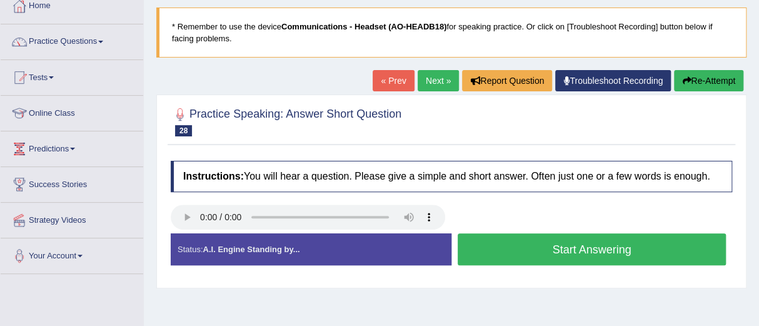
scroll to position [79, 0]
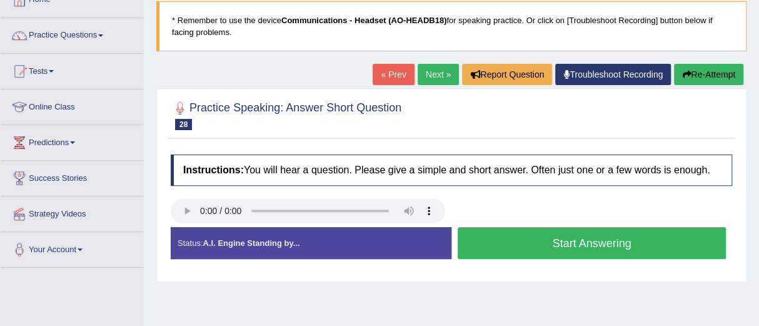
click at [561, 238] on button "Start Answering" at bounding box center [592, 243] width 268 height 32
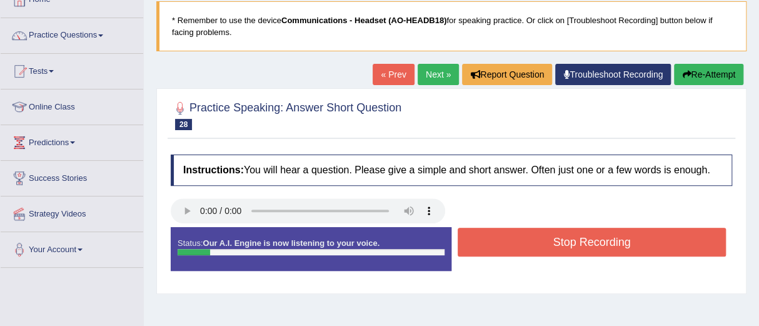
click at [561, 238] on button "Stop Recording" at bounding box center [592, 242] width 268 height 29
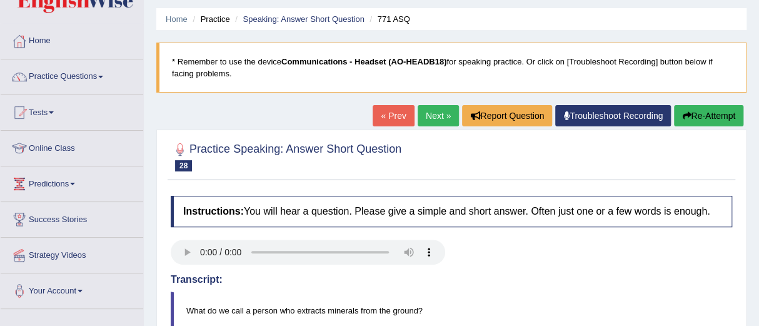
scroll to position [0, 0]
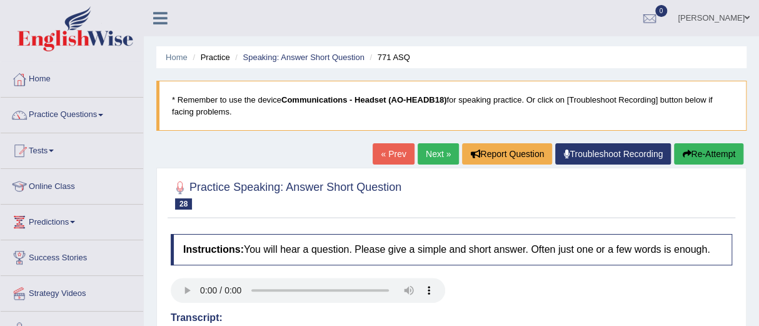
click at [701, 153] on button "Re-Attempt" at bounding box center [708, 153] width 69 height 21
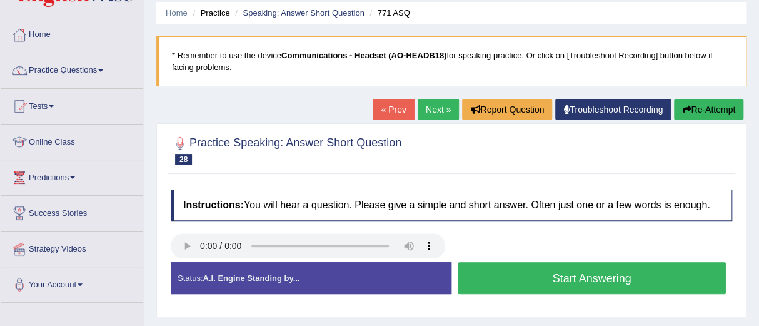
scroll to position [45, 0]
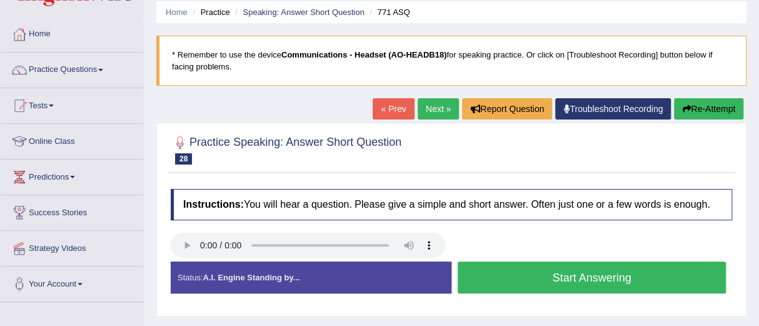
click at [572, 274] on button "Start Answering" at bounding box center [592, 277] width 268 height 32
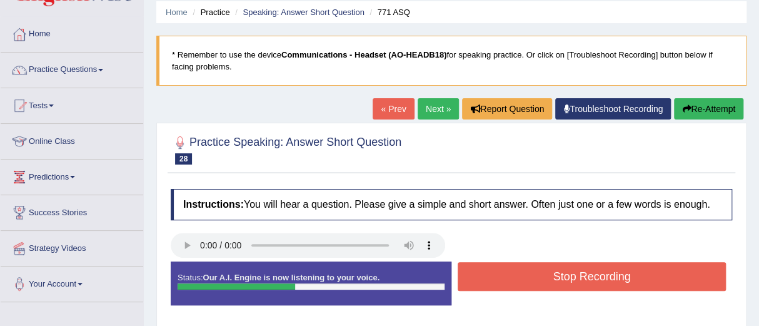
click at [571, 275] on button "Stop Recording" at bounding box center [592, 276] width 268 height 29
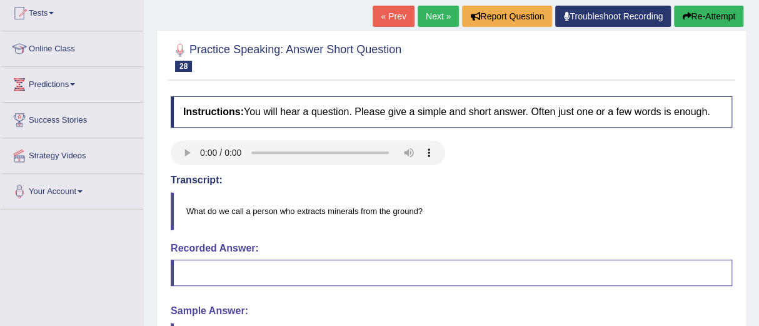
scroll to position [137, 0]
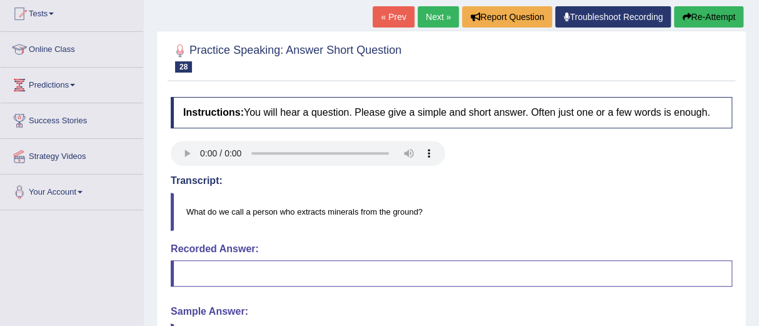
click at [707, 14] on button "Re-Attempt" at bounding box center [708, 16] width 69 height 21
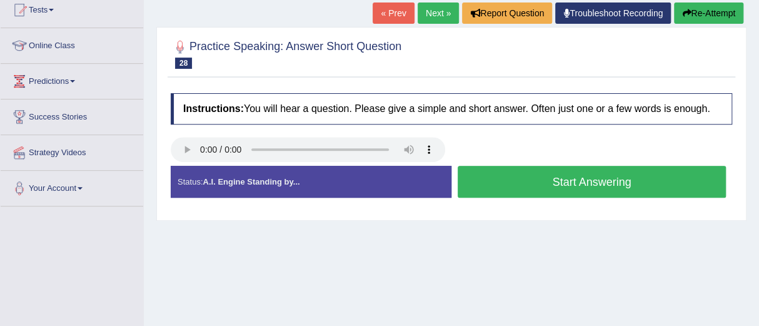
scroll to position [141, 0]
click at [576, 179] on button "Start Answering" at bounding box center [592, 182] width 268 height 32
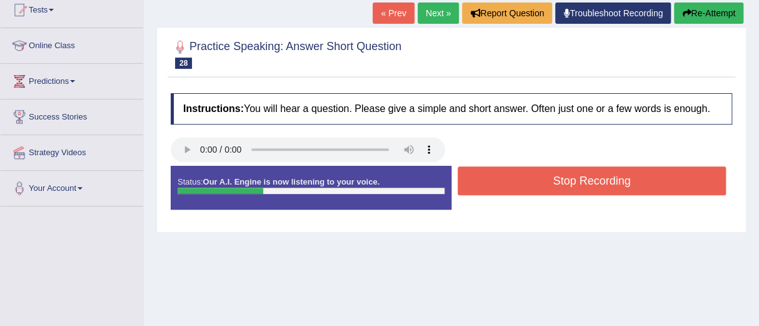
click at [576, 179] on button "Stop Recording" at bounding box center [592, 180] width 268 height 29
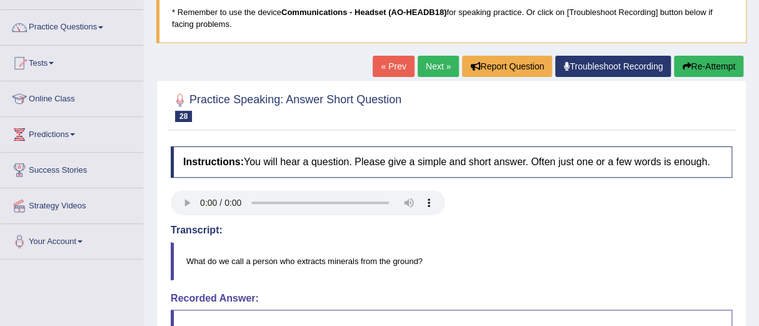
scroll to position [88, 0]
click at [431, 61] on link "Next »" at bounding box center [438, 66] width 41 height 21
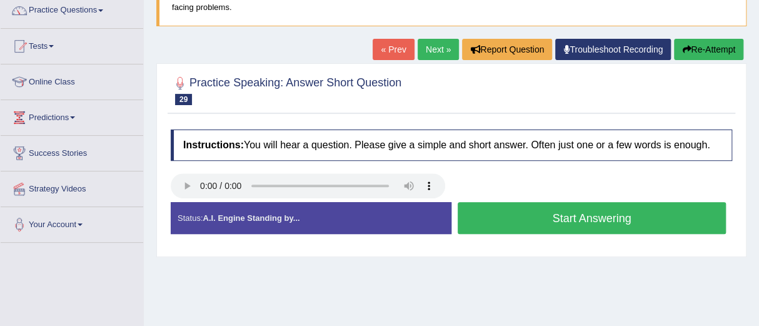
scroll to position [106, 0]
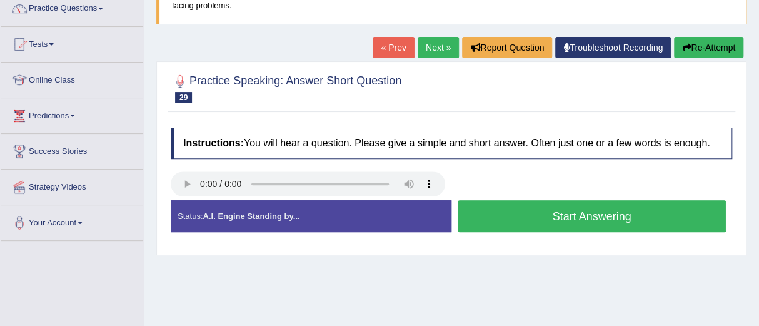
click at [570, 209] on button "Start Answering" at bounding box center [592, 216] width 268 height 32
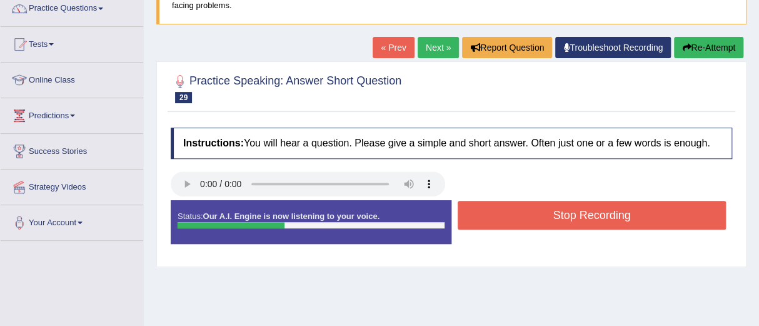
click at [570, 209] on button "Stop Recording" at bounding box center [592, 215] width 268 height 29
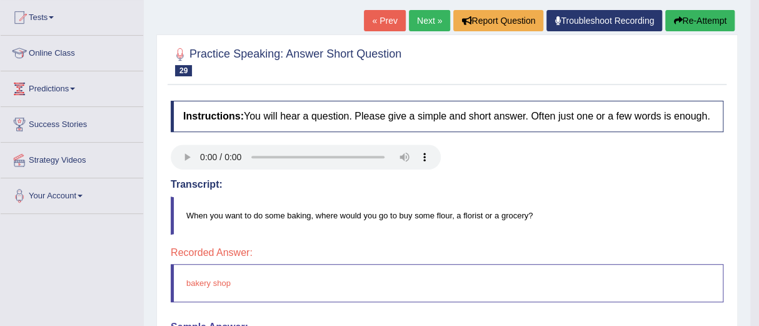
scroll to position [134, 0]
click at [689, 13] on button "Re-Attempt" at bounding box center [699, 19] width 69 height 21
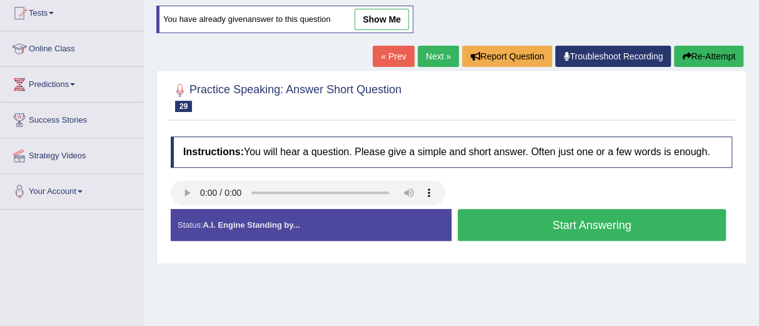
click at [568, 221] on button "Start Answering" at bounding box center [592, 225] width 268 height 32
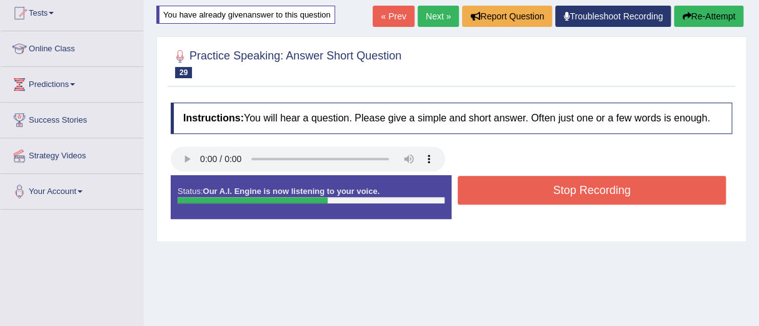
click at [569, 186] on button "Stop Recording" at bounding box center [592, 190] width 268 height 29
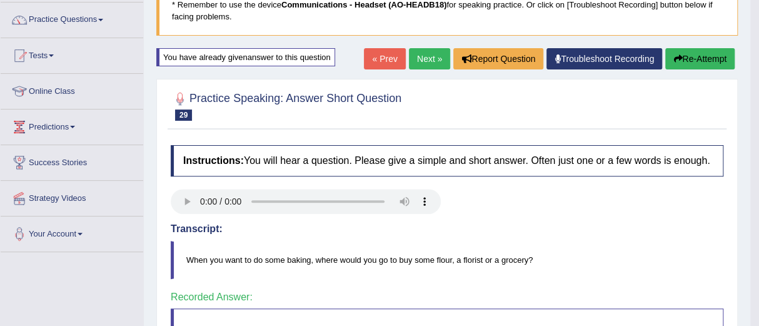
scroll to position [94, 0]
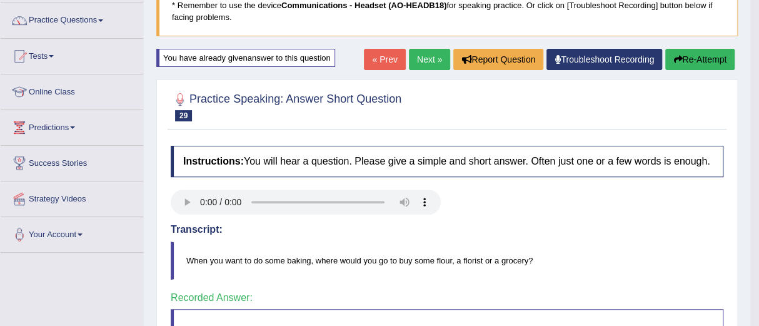
click at [415, 56] on link "Next »" at bounding box center [429, 59] width 41 height 21
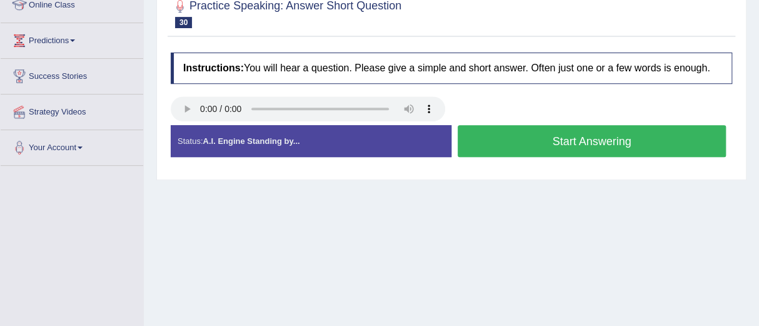
scroll to position [185, 0]
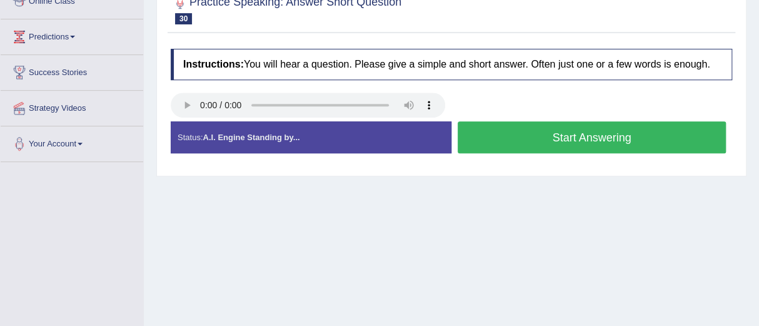
click at [560, 139] on button "Start Answering" at bounding box center [592, 137] width 268 height 32
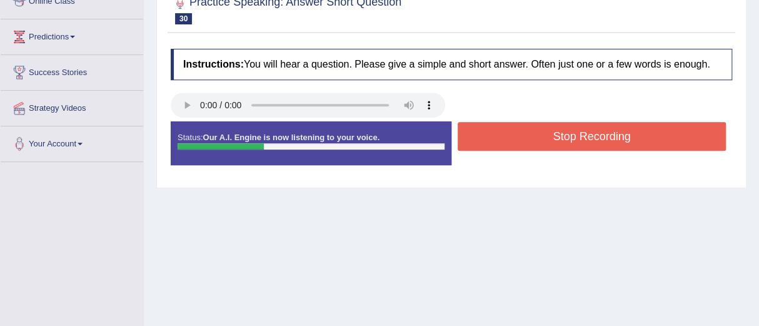
click at [560, 139] on button "Stop Recording" at bounding box center [592, 136] width 268 height 29
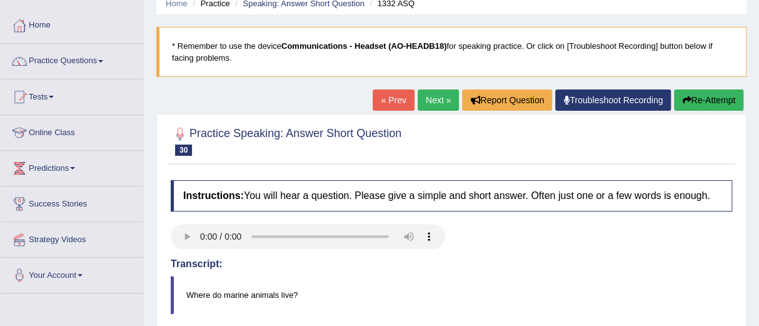
scroll to position [49, 0]
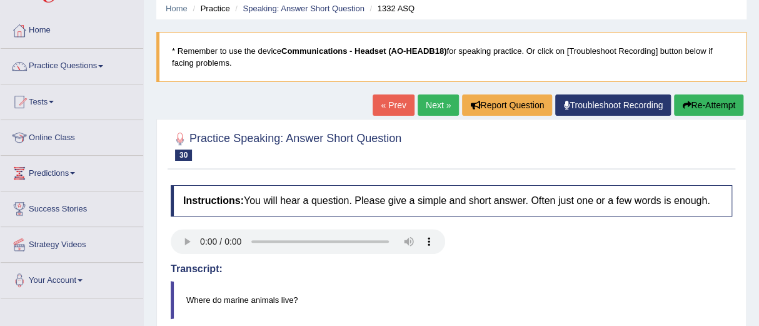
click at [428, 106] on link "Next »" at bounding box center [438, 104] width 41 height 21
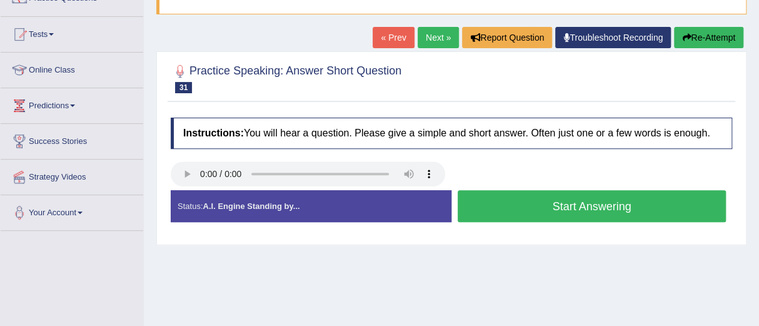
click at [575, 205] on button "Start Answering" at bounding box center [592, 206] width 268 height 32
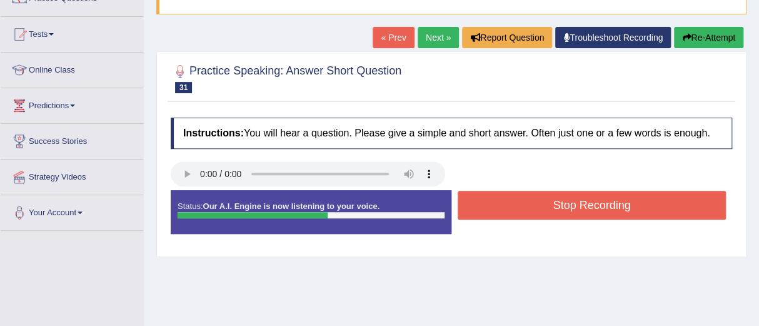
click at [575, 205] on button "Stop Recording" at bounding box center [592, 205] width 268 height 29
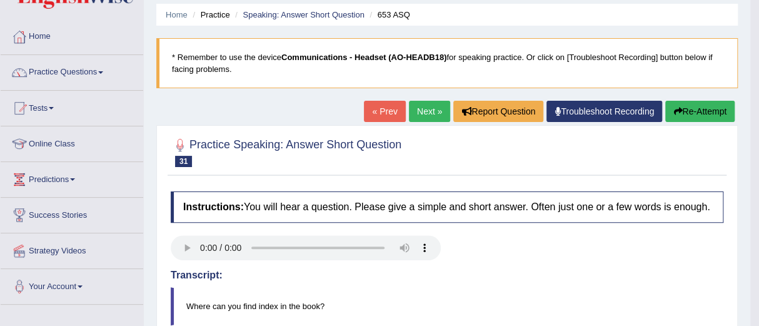
scroll to position [42, 0]
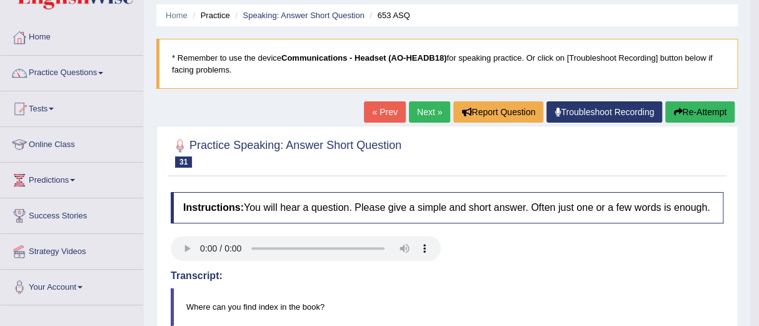
click at [681, 107] on button "Re-Attempt" at bounding box center [699, 111] width 69 height 21
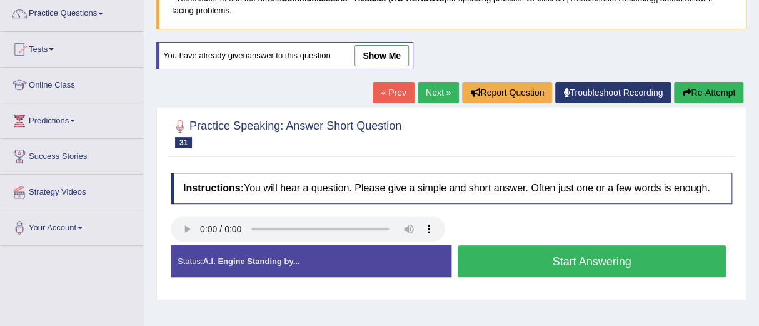
scroll to position [102, 0]
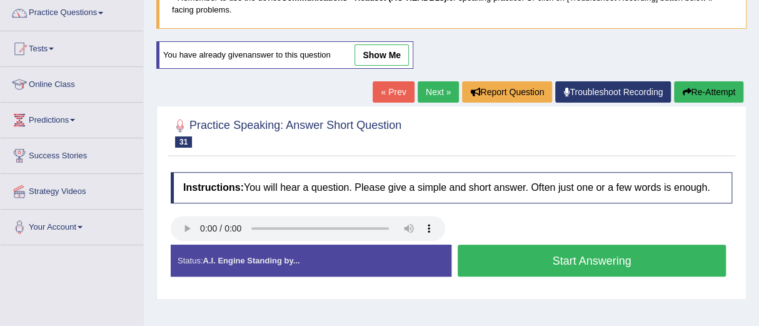
click at [587, 257] on button "Start Answering" at bounding box center [592, 260] width 268 height 32
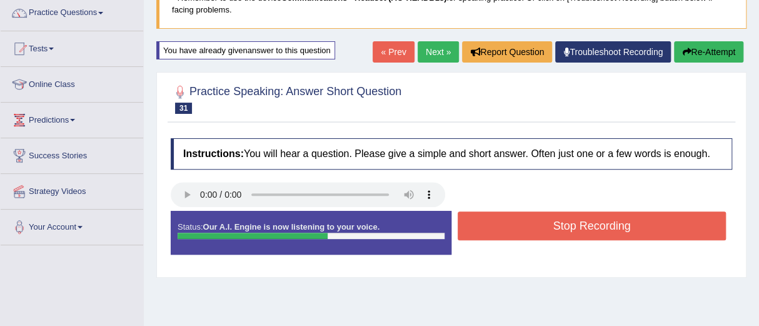
click at [578, 224] on button "Stop Recording" at bounding box center [592, 225] width 268 height 29
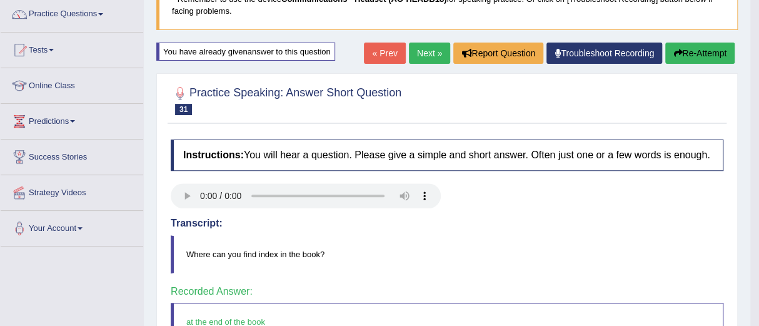
scroll to position [100, 0]
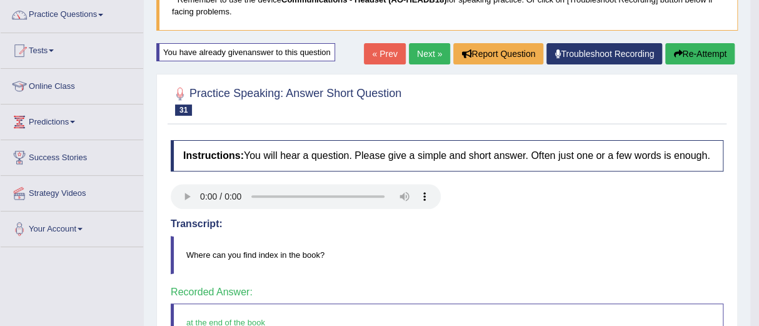
click at [420, 53] on link "Next »" at bounding box center [429, 53] width 41 height 21
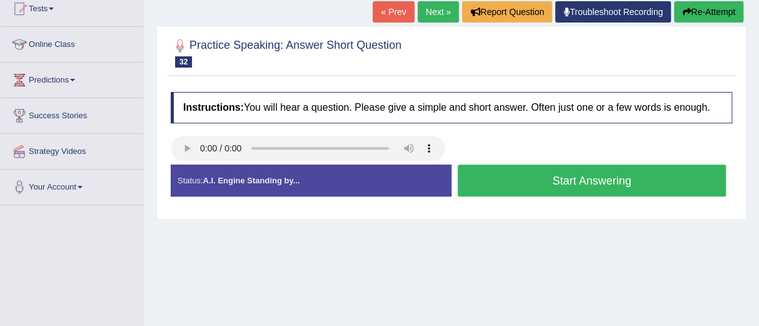
scroll to position [160, 0]
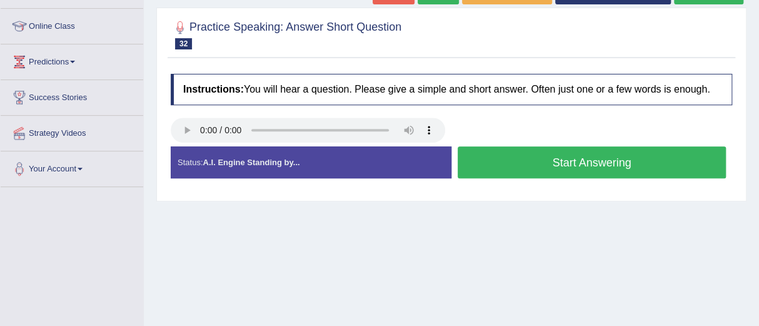
click at [563, 163] on button "Start Answering" at bounding box center [592, 162] width 268 height 32
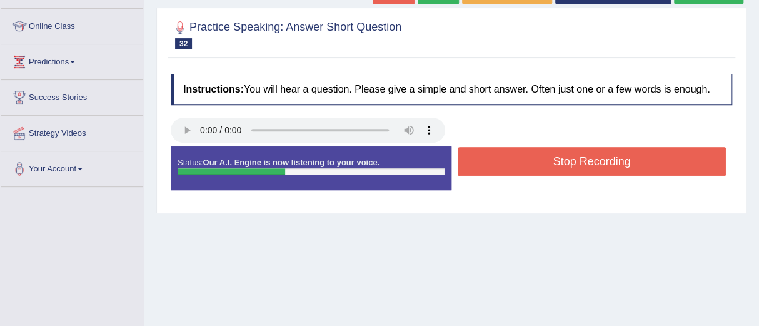
click at [563, 163] on button "Stop Recording" at bounding box center [592, 161] width 268 height 29
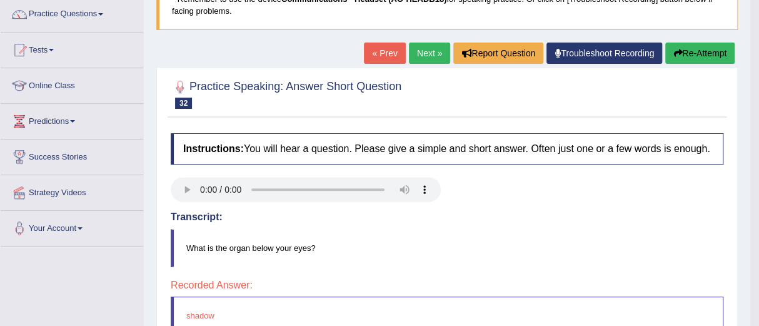
scroll to position [100, 0]
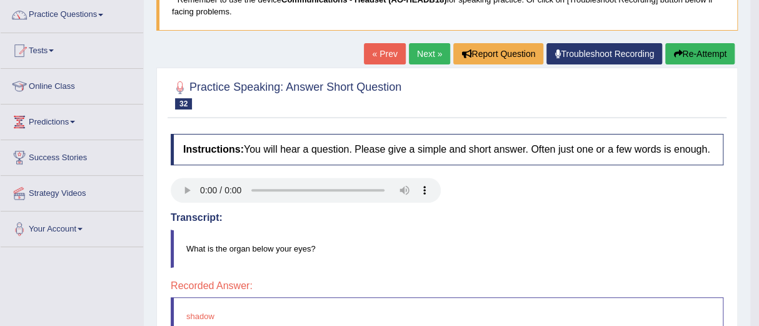
click at [704, 53] on button "Re-Attempt" at bounding box center [699, 53] width 69 height 21
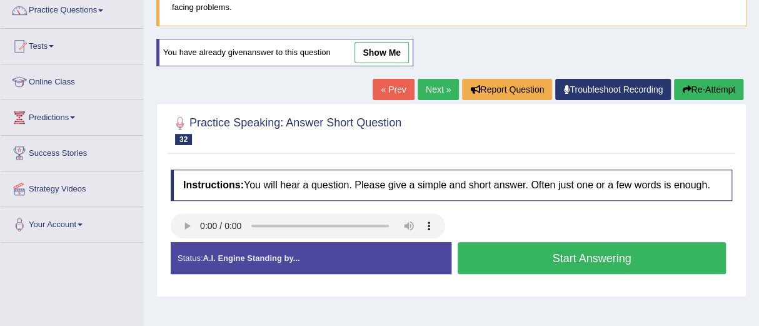
scroll to position [104, 0]
click at [576, 255] on button "Start Answering" at bounding box center [592, 258] width 268 height 32
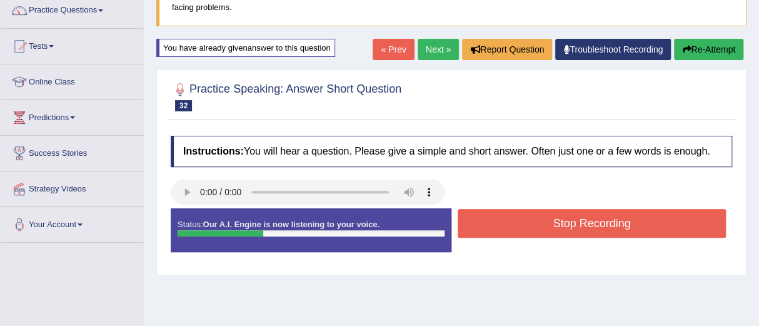
click at [573, 223] on button "Stop Recording" at bounding box center [592, 223] width 268 height 29
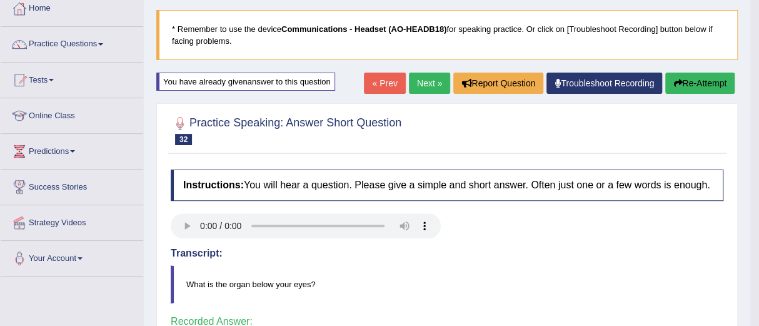
scroll to position [64, 0]
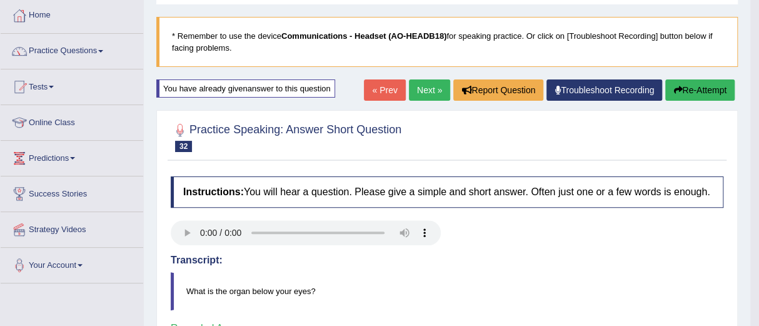
click at [419, 88] on link "Next »" at bounding box center [429, 89] width 41 height 21
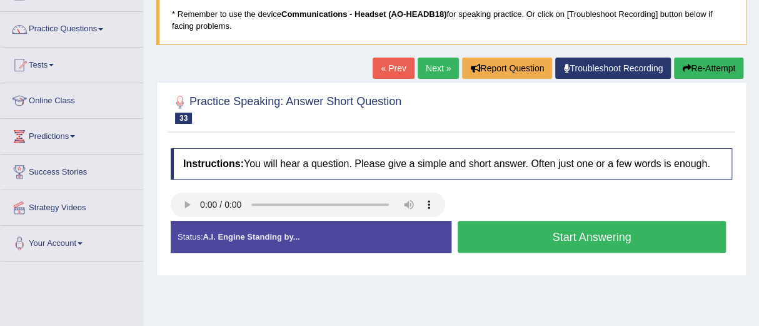
scroll to position [96, 0]
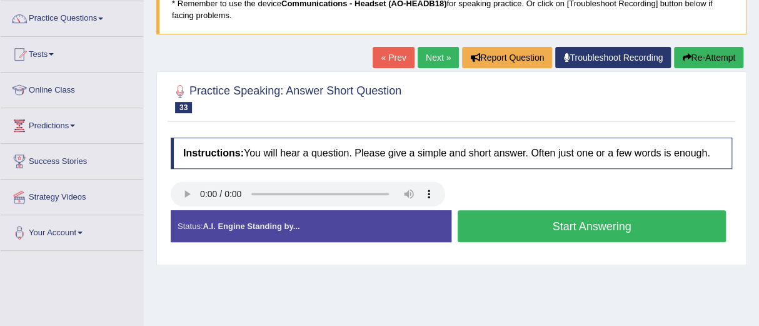
click at [561, 226] on button "Start Answering" at bounding box center [592, 226] width 268 height 32
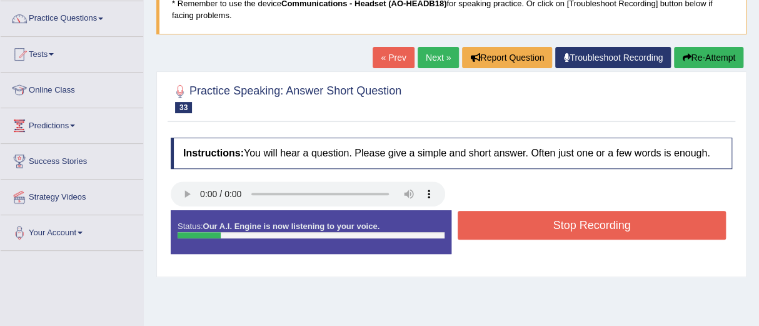
click at [561, 226] on button "Stop Recording" at bounding box center [592, 225] width 268 height 29
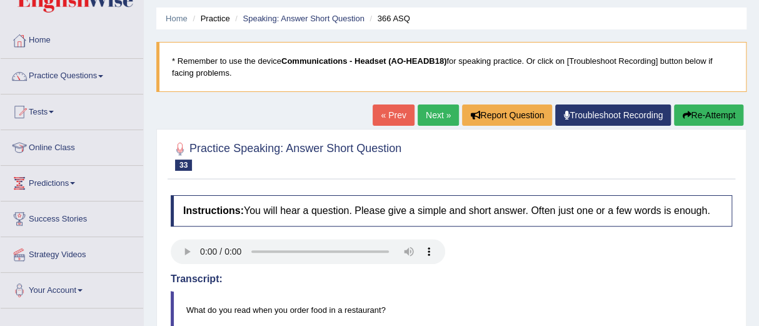
scroll to position [41, 0]
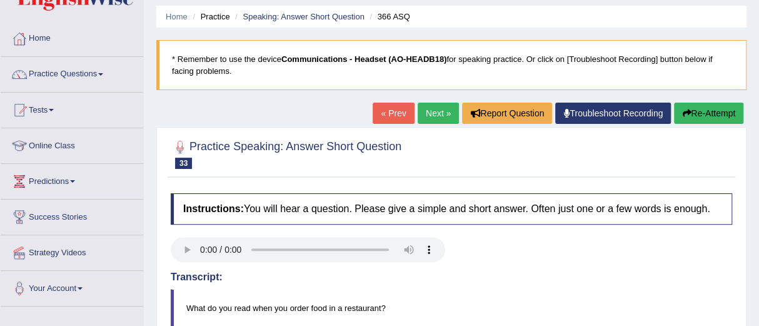
click at [700, 112] on button "Re-Attempt" at bounding box center [708, 113] width 69 height 21
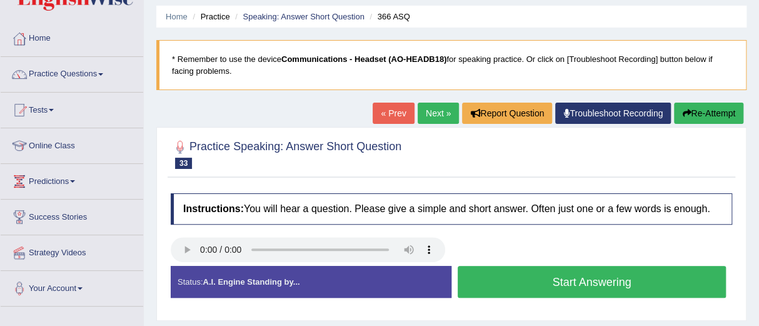
scroll to position [41, 0]
click at [576, 281] on button "Start Answering" at bounding box center [592, 282] width 268 height 32
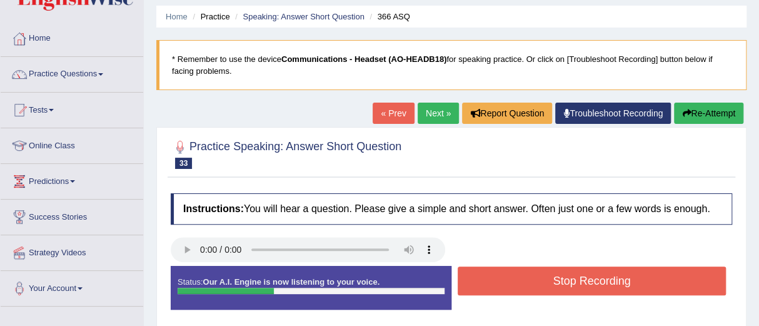
click at [576, 281] on button "Stop Recording" at bounding box center [592, 280] width 268 height 29
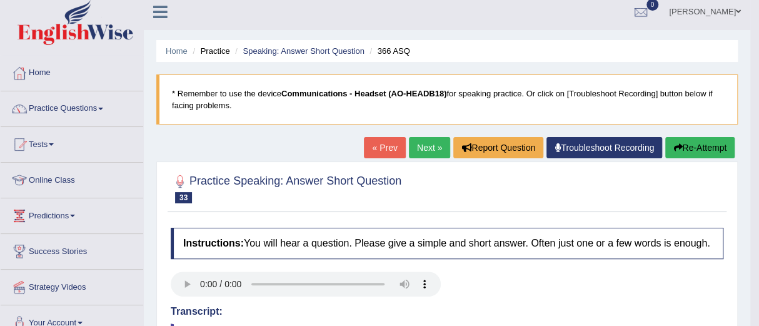
scroll to position [6, 0]
click at [59, 108] on link "Practice Questions" at bounding box center [72, 106] width 143 height 31
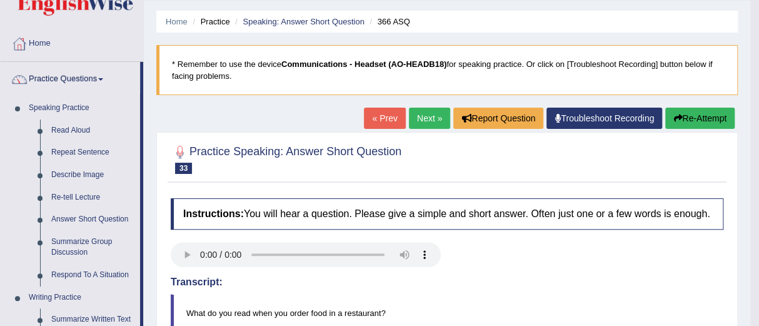
scroll to position [0, 0]
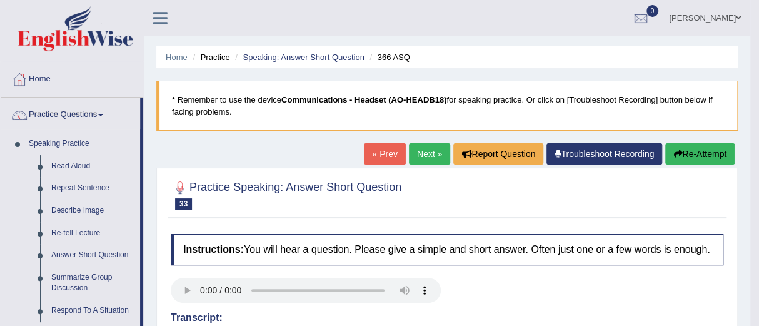
click at [36, 75] on link "Home" at bounding box center [72, 77] width 143 height 31
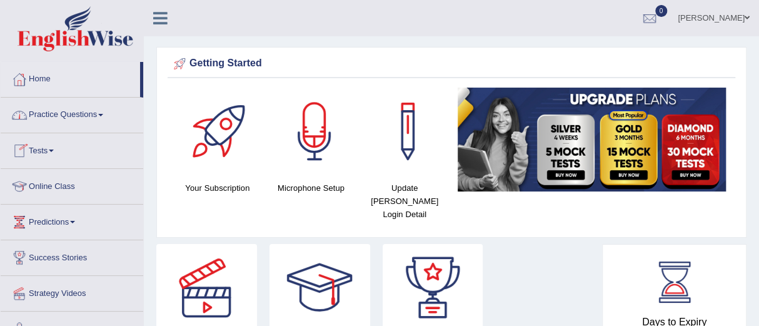
click at [44, 185] on link "Online Class" at bounding box center [72, 184] width 143 height 31
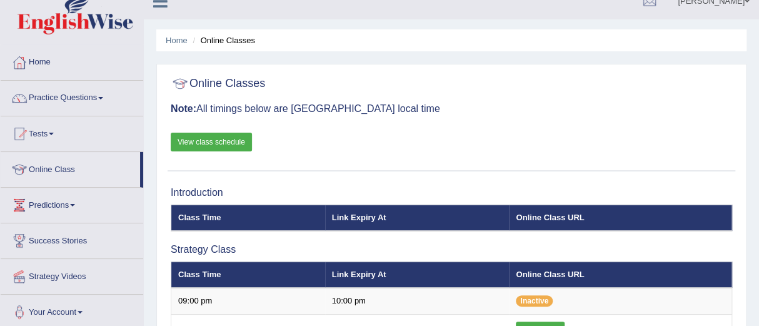
scroll to position [16, 0]
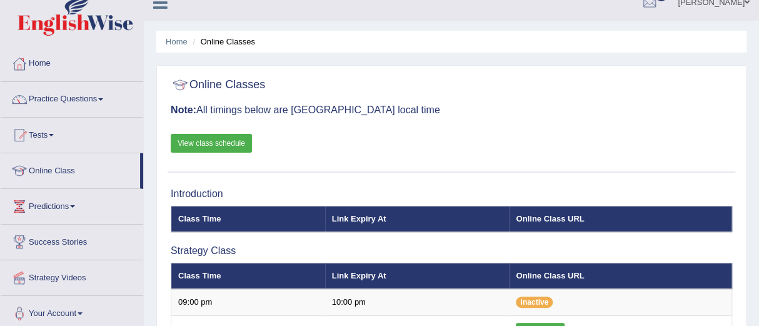
click at [200, 139] on link "View class schedule" at bounding box center [211, 143] width 81 height 19
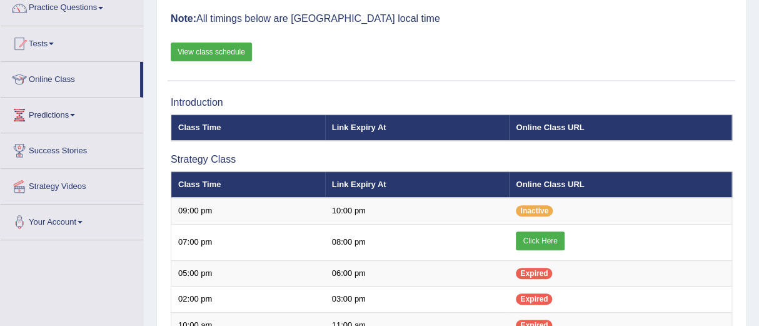
scroll to position [106, 0]
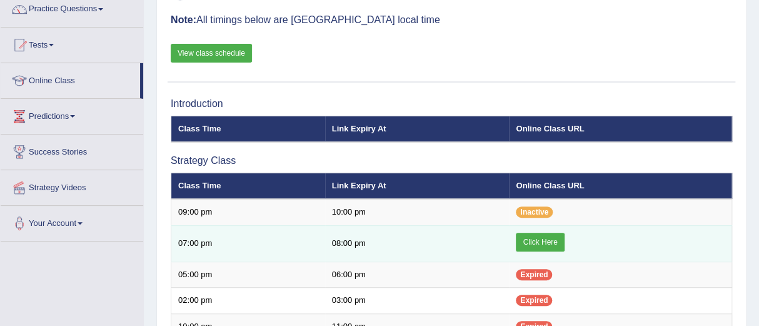
click at [538, 239] on link "Click Here" at bounding box center [540, 242] width 48 height 19
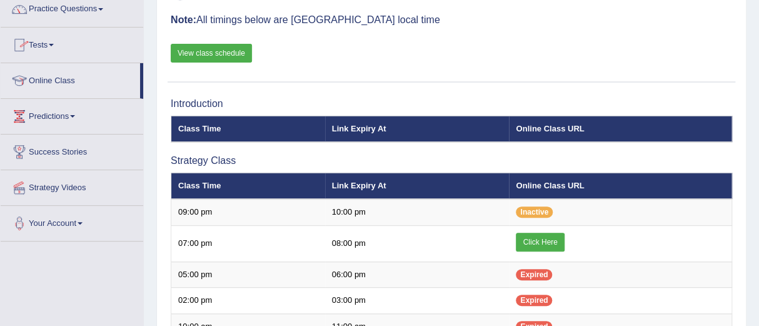
click at [89, 5] on link "Practice Questions" at bounding box center [72, 7] width 143 height 31
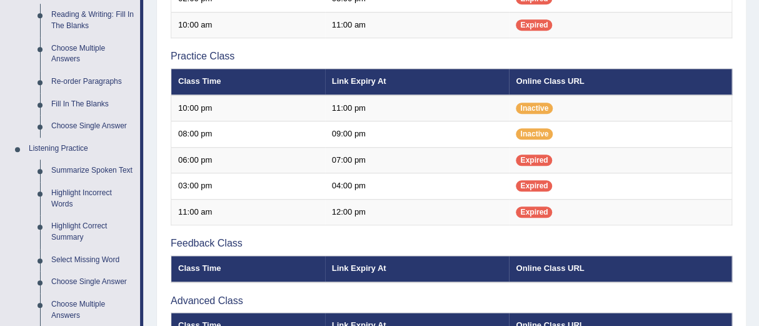
scroll to position [408, 0]
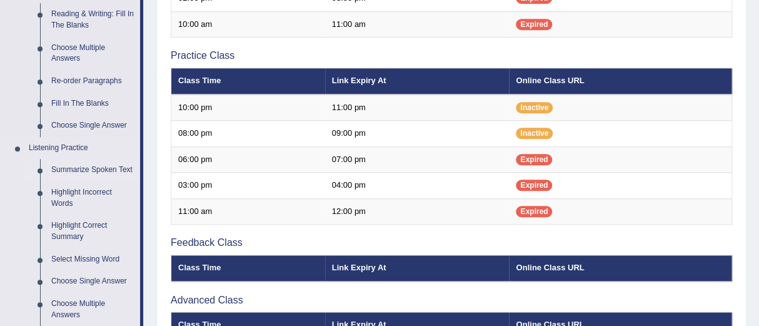
click at [77, 164] on link "Summarize Spoken Text" at bounding box center [93, 170] width 94 height 23
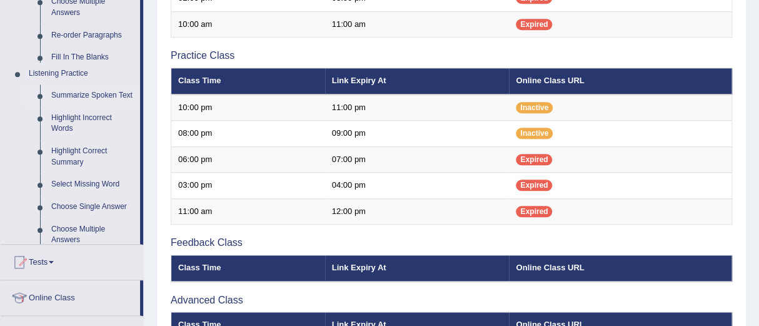
scroll to position [158, 0]
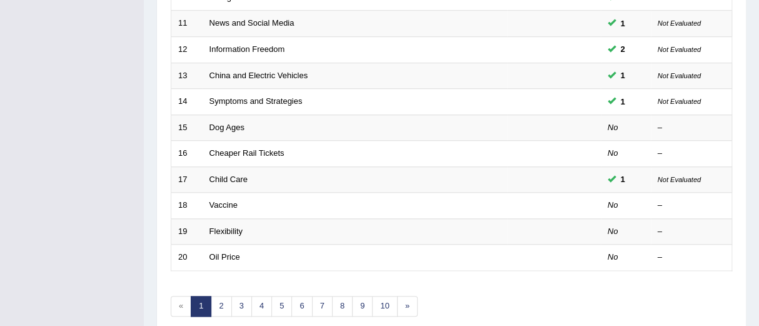
scroll to position [446, 0]
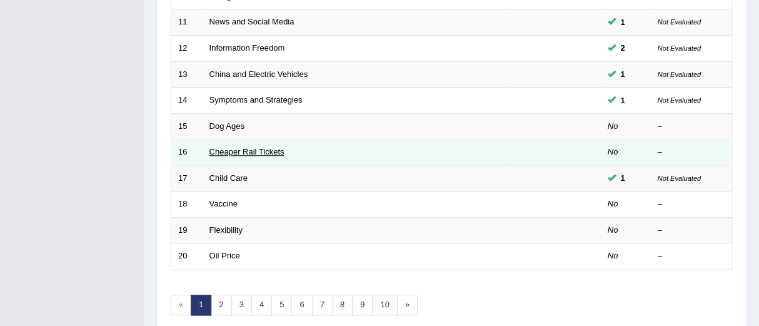
click at [243, 153] on link "Cheaper Rail Tickets" at bounding box center [246, 151] width 75 height 9
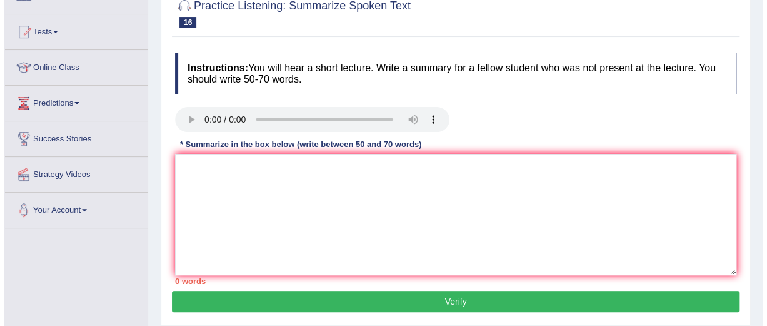
scroll to position [119, 0]
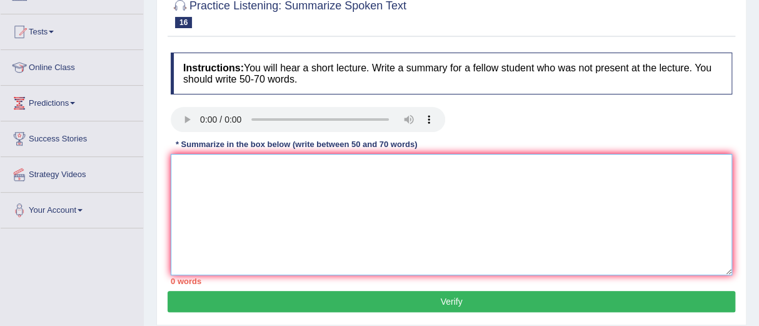
click at [183, 161] on textarea at bounding box center [451, 214] width 561 height 121
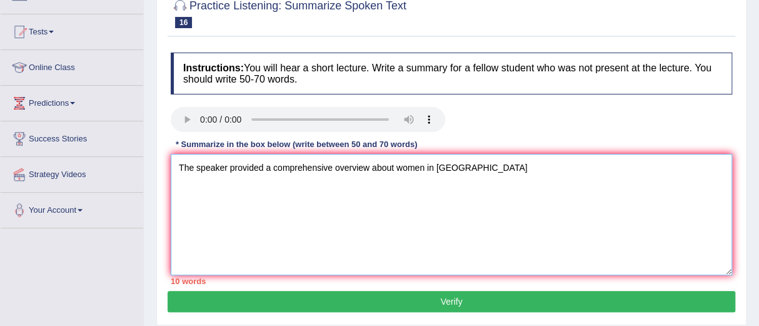
click at [476, 166] on textarea "The speaker provided a comprehensive overview about women in [GEOGRAPHIC_DATA]" at bounding box center [451, 214] width 561 height 121
type textarea "The speaker provided a comprehensive overview about women in [GEOGRAPHIC_DATA] …"
click at [549, 166] on textarea "The speaker provided a comprehensive overview about women in [GEOGRAPHIC_DATA] …" at bounding box center [451, 214] width 561 height 121
click at [537, 167] on textarea "The speaker provided a comprehensive overview about women in [GEOGRAPHIC_DATA] …" at bounding box center [451, 214] width 561 height 121
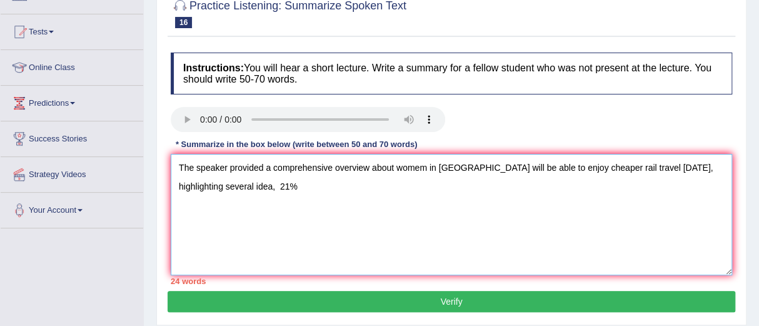
click at [472, 167] on textarea "The speaker provided a comprehensive overview about womem in [GEOGRAPHIC_DATA] …" at bounding box center [451, 214] width 561 height 121
click at [358, 186] on textarea "The speaker provided a comprehensive overview about womem in [GEOGRAPHIC_DATA],…" at bounding box center [451, 214] width 561 height 121
click at [263, 187] on textarea "The speaker provided a comprehensive overview about womem in [GEOGRAPHIC_DATA],…" at bounding box center [451, 214] width 561 height 121
click at [362, 184] on textarea "The speaker provided a comprehensive overview about womem in [GEOGRAPHIC_DATA],…" at bounding box center [451, 214] width 561 height 121
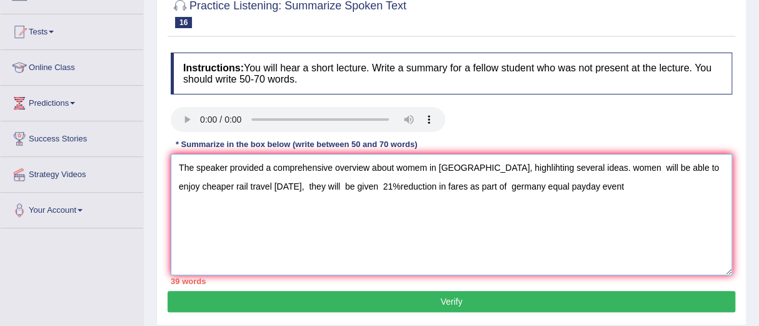
click at [357, 186] on textarea "The speaker provided a comprehensive overview about womem in [GEOGRAPHIC_DATA],…" at bounding box center [451, 214] width 561 height 121
click at [585, 187] on textarea "The speaker provided a comprehensive overview about womem in [GEOGRAPHIC_DATA],…" at bounding box center [451, 214] width 561 height 121
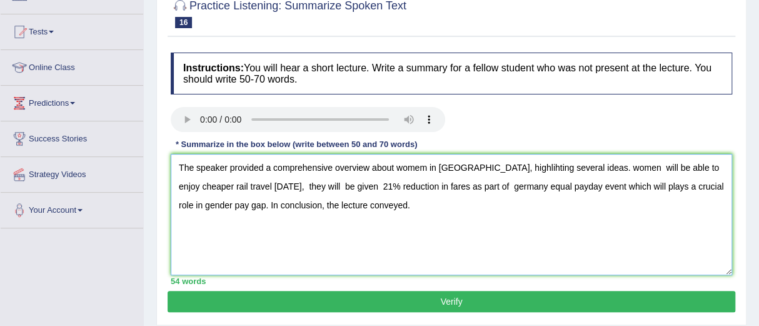
type textarea "The speaker provided a comprehensive overview about womem in [GEOGRAPHIC_DATA],…"
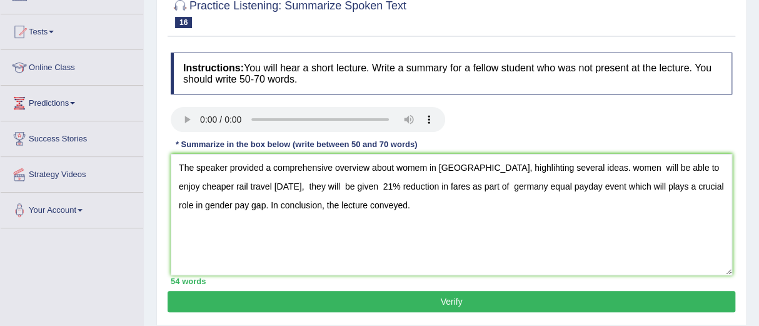
click at [458, 296] on button "Verify" at bounding box center [452, 301] width 568 height 21
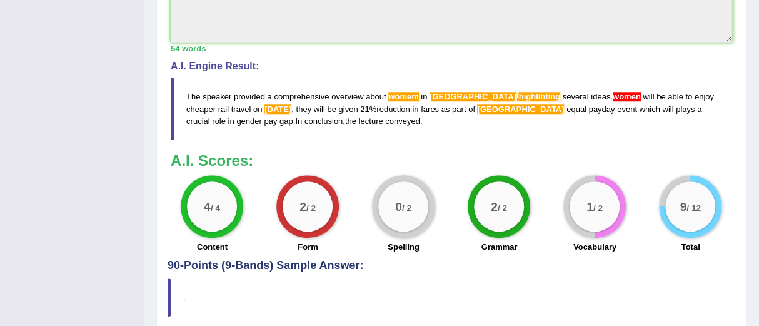
scroll to position [463, 0]
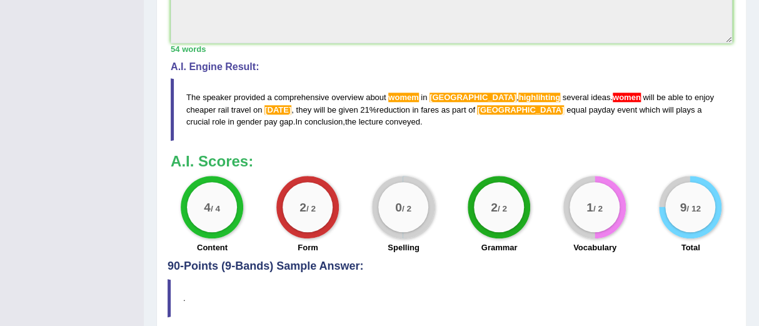
click at [458, 296] on blockquote "." at bounding box center [452, 298] width 568 height 38
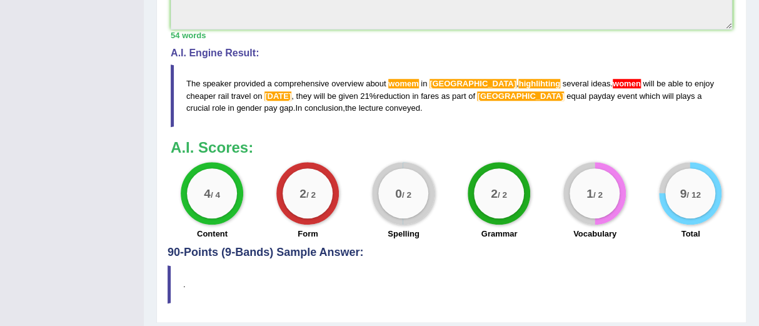
scroll to position [475, 0]
